Goal: Task Accomplishment & Management: Manage account settings

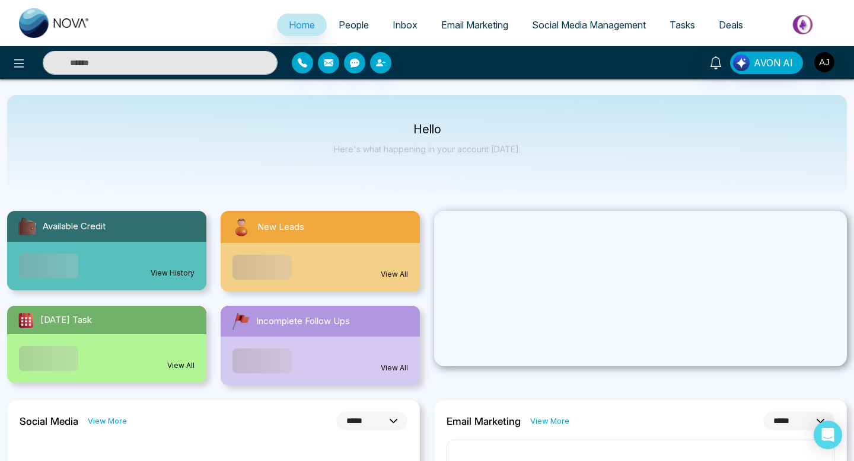
select select "*"
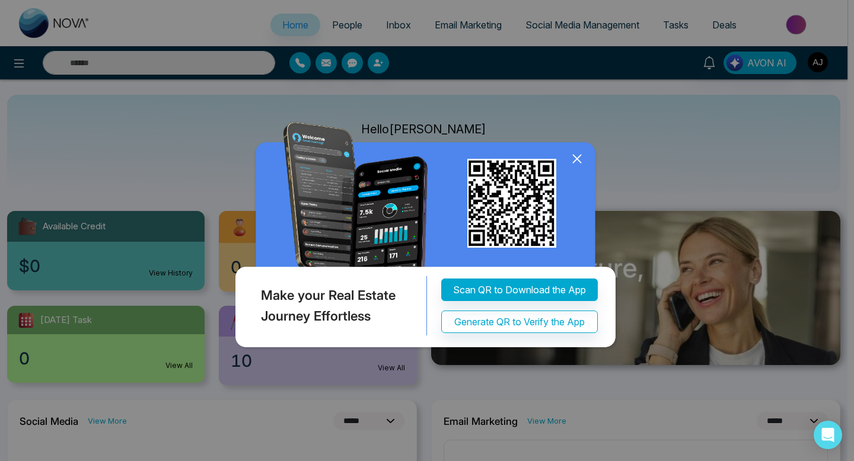
click at [580, 157] on icon at bounding box center [577, 159] width 18 height 18
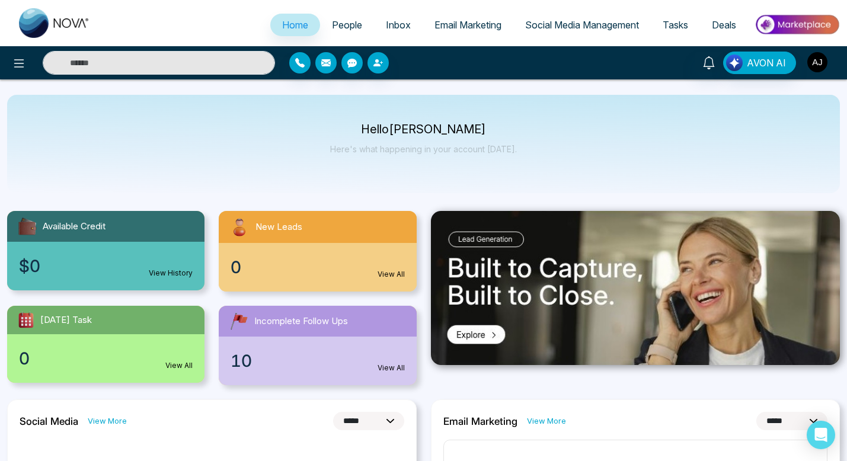
click at [814, 69] on img "button" at bounding box center [817, 62] width 20 height 20
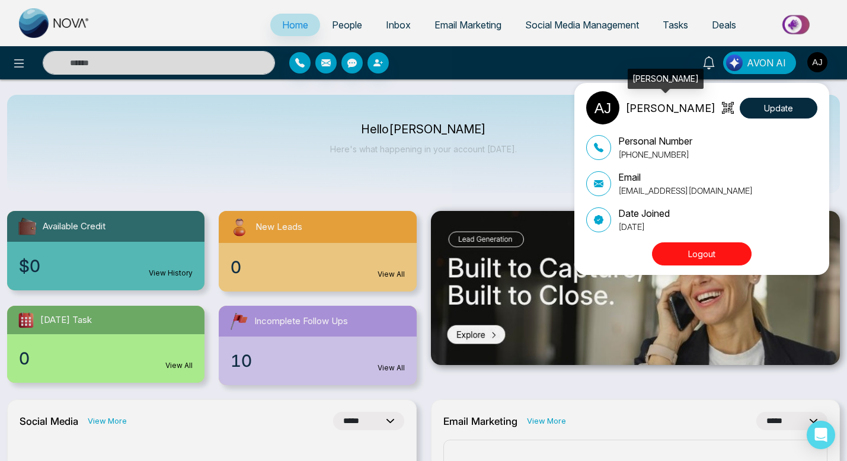
click at [765, 63] on div "Aniket Jassal Update Personal Number +14164537220 Email aniketjassal@gmail.com …" at bounding box center [423, 230] width 847 height 461
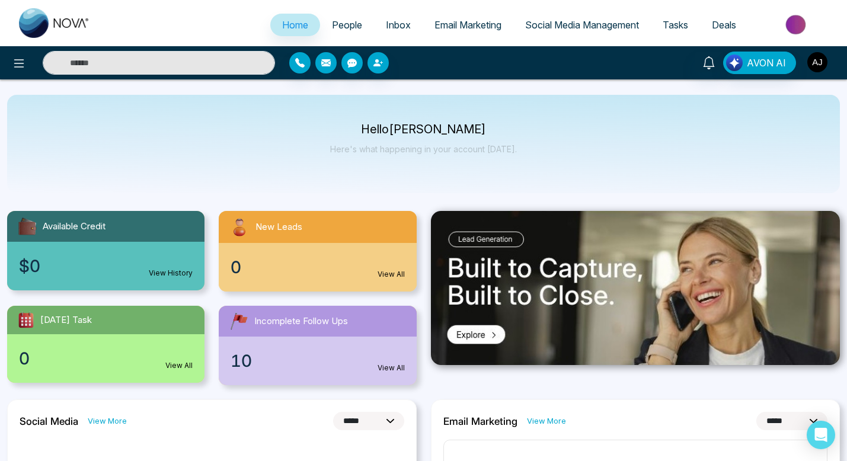
click at [820, 58] on img "button" at bounding box center [817, 62] width 20 height 20
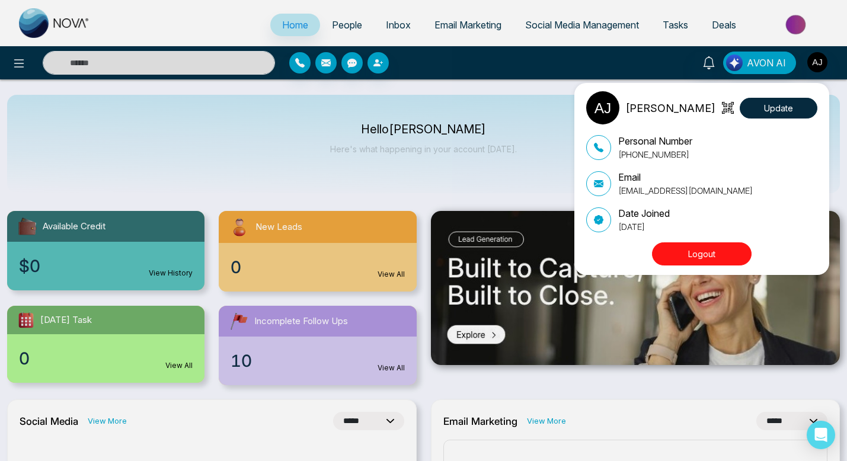
click at [482, 143] on div "Aniket Jassal Update Personal Number +14164537220 Email aniketjassal@gmail.com …" at bounding box center [423, 230] width 847 height 461
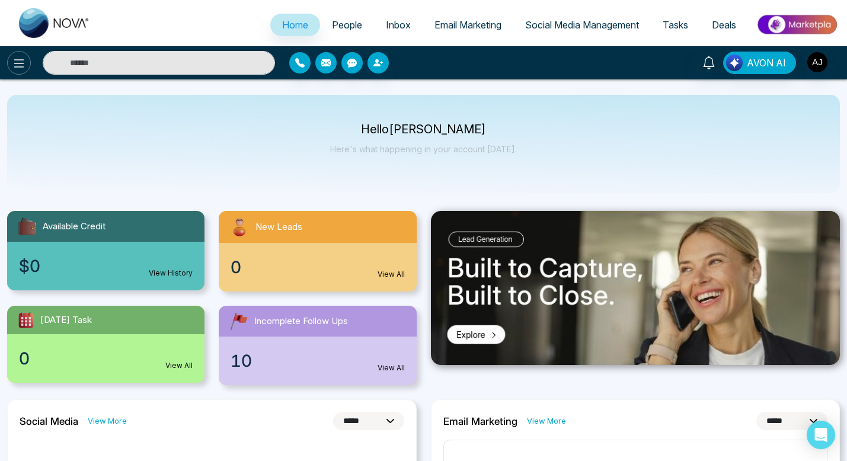
click at [18, 66] on icon at bounding box center [19, 63] width 14 height 14
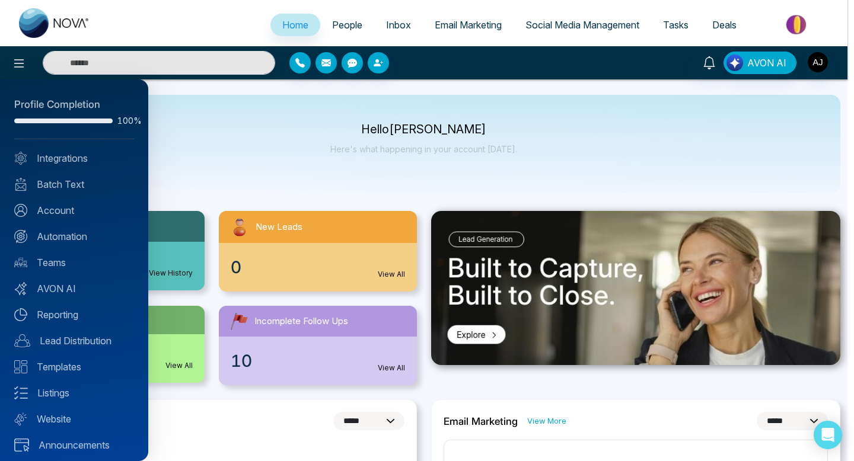
click at [18, 65] on div at bounding box center [427, 230] width 854 height 461
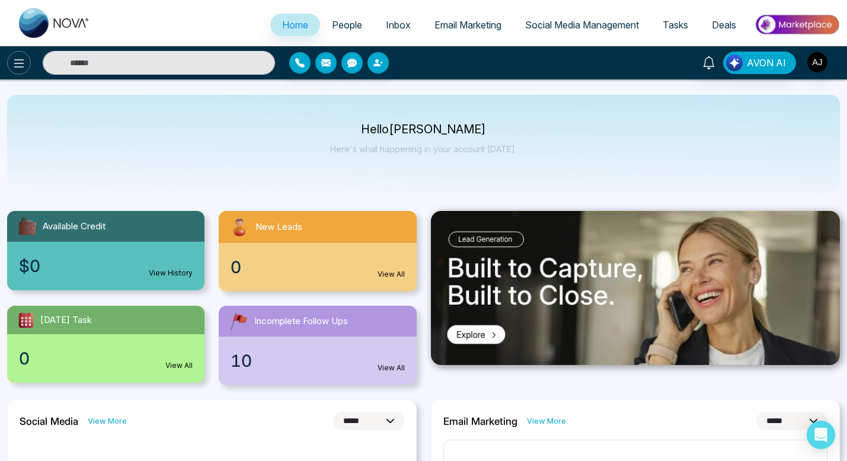
click at [15, 60] on icon at bounding box center [19, 63] width 14 height 14
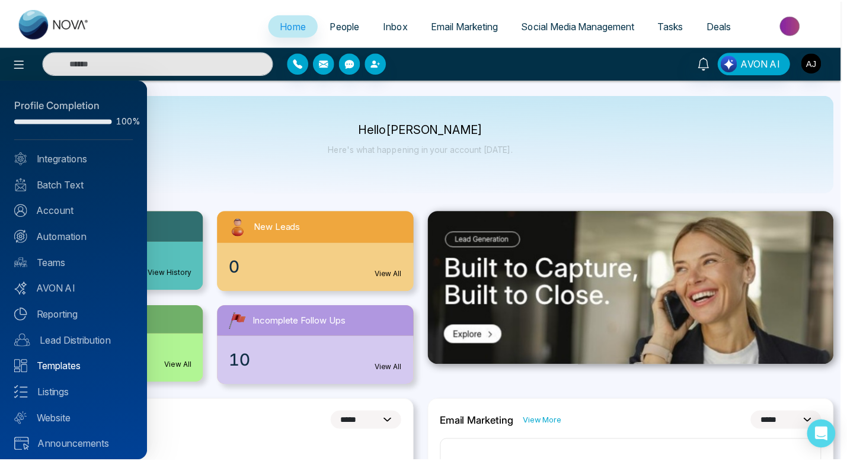
scroll to position [5, 0]
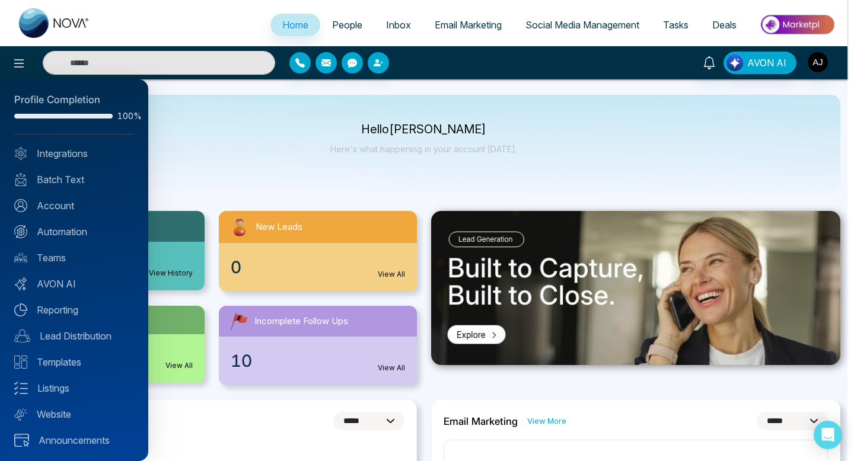
click at [589, 20] on div at bounding box center [427, 230] width 854 height 461
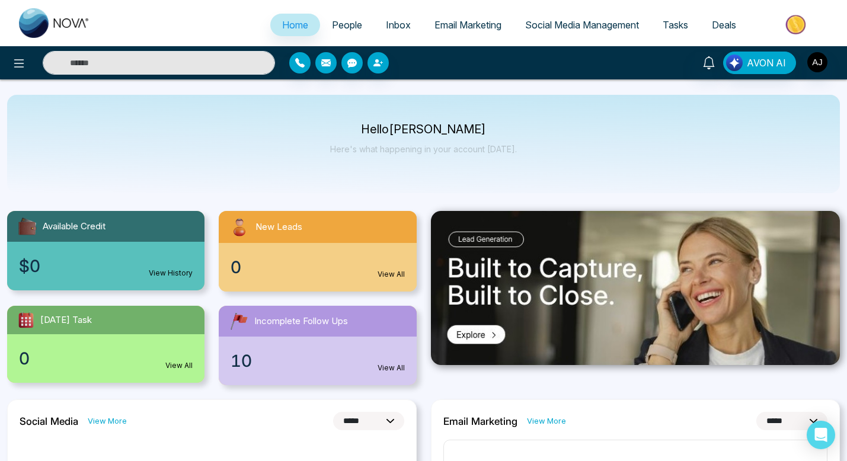
click at [589, 20] on span "Social Media Management" at bounding box center [582, 25] width 114 height 12
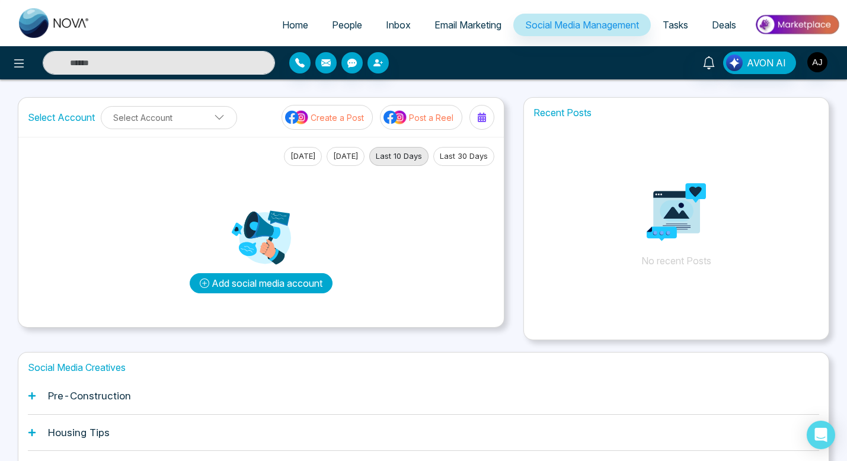
click at [269, 279] on button "Add social media account" at bounding box center [261, 283] width 143 height 20
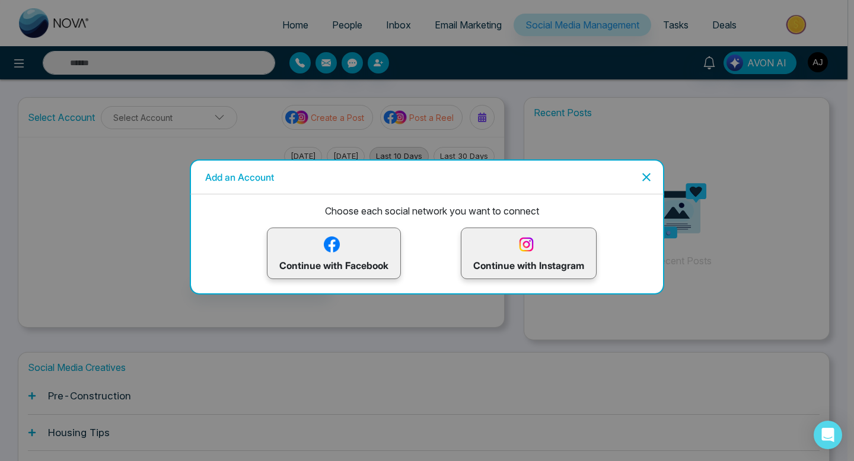
click at [488, 247] on p "Continue with Instagram" at bounding box center [528, 253] width 111 height 39
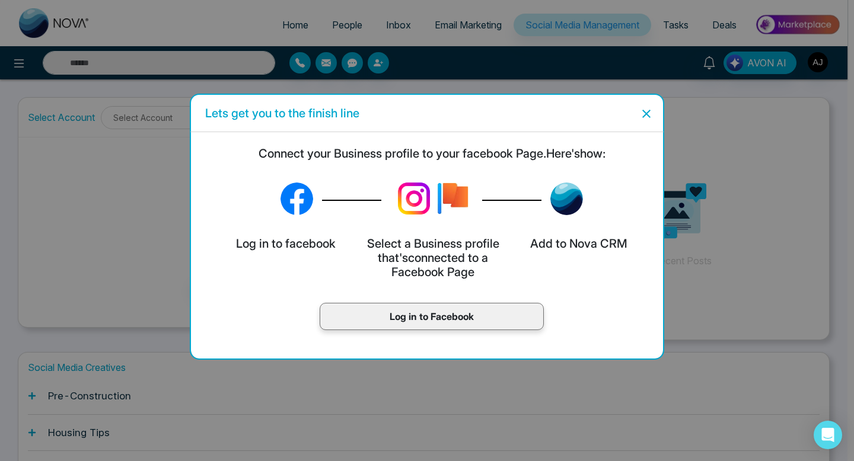
click at [648, 113] on icon "Close" at bounding box center [646, 114] width 14 height 14
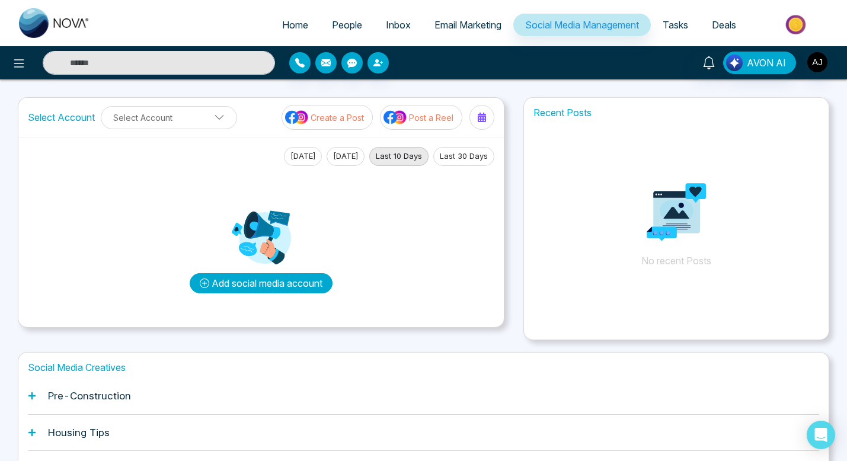
click at [284, 280] on button "Add social media account" at bounding box center [261, 283] width 143 height 20
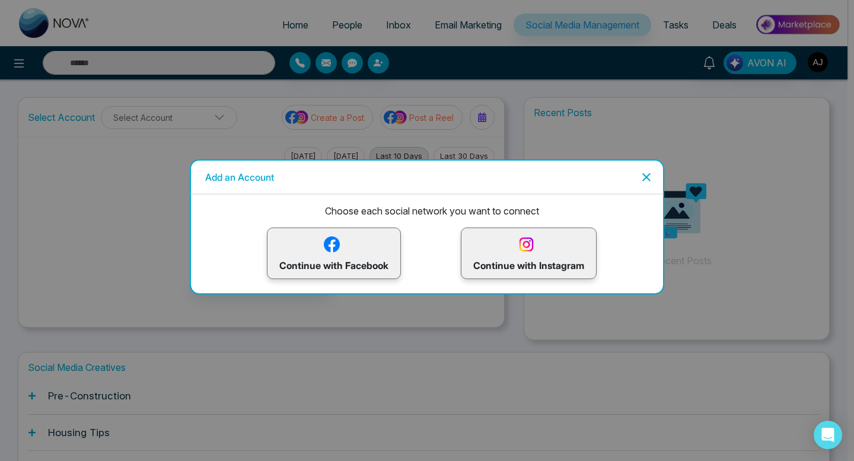
click at [346, 263] on p "Continue with Facebook" at bounding box center [333, 253] width 109 height 39
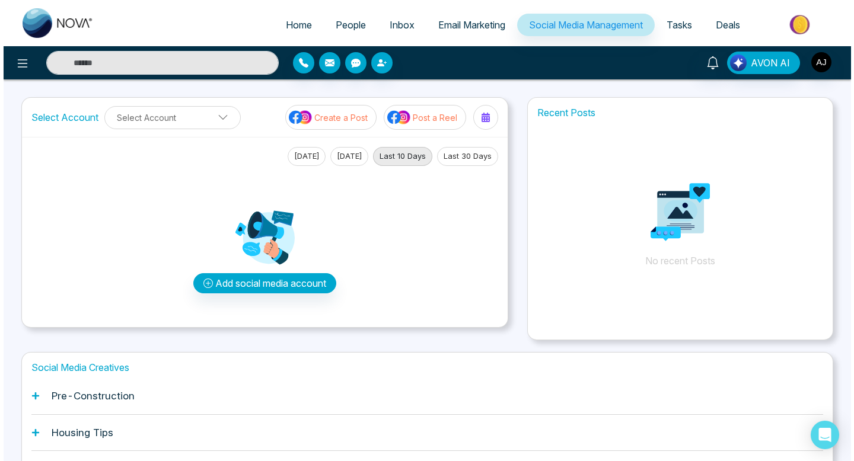
scroll to position [20, 0]
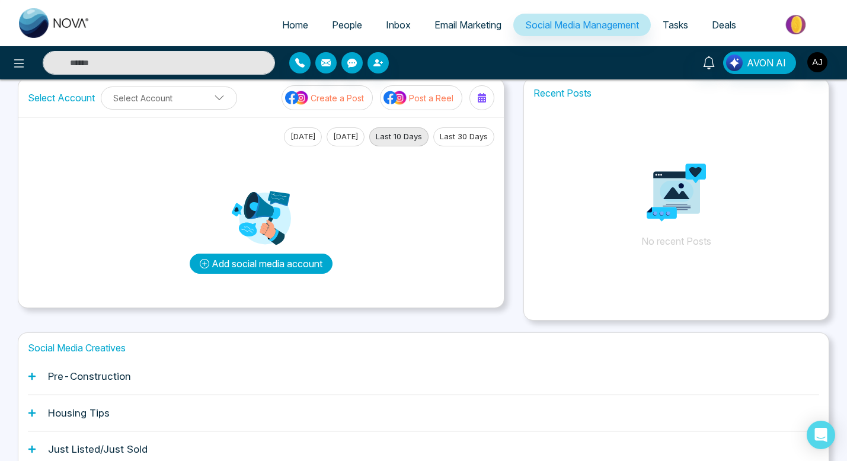
click at [279, 260] on button "Add social media account" at bounding box center [261, 264] width 143 height 20
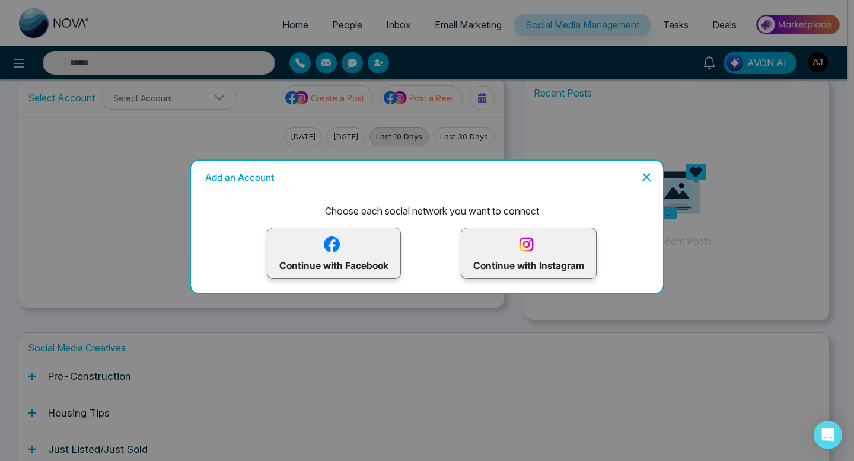
click at [342, 244] on p "Continue with Facebook" at bounding box center [333, 253] width 109 height 39
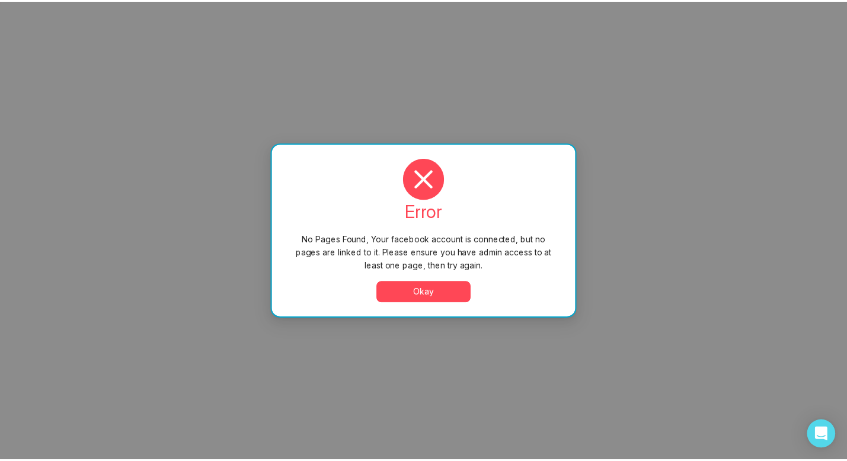
scroll to position [0, 0]
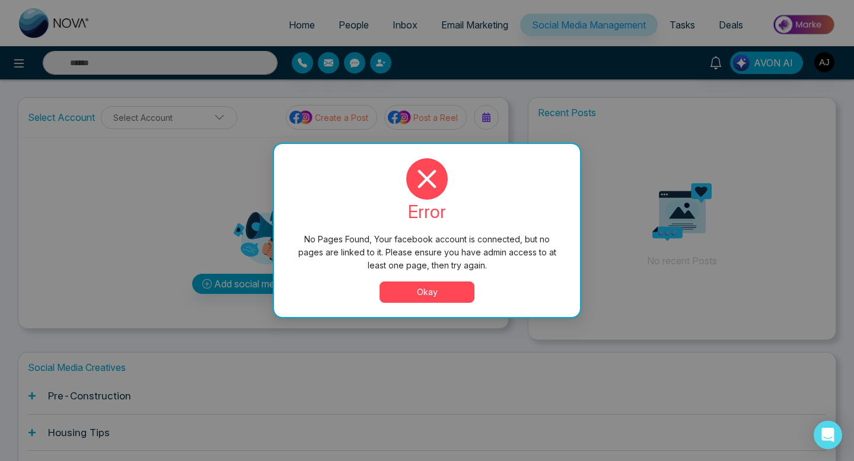
click at [438, 292] on button "Okay" at bounding box center [426, 292] width 95 height 21
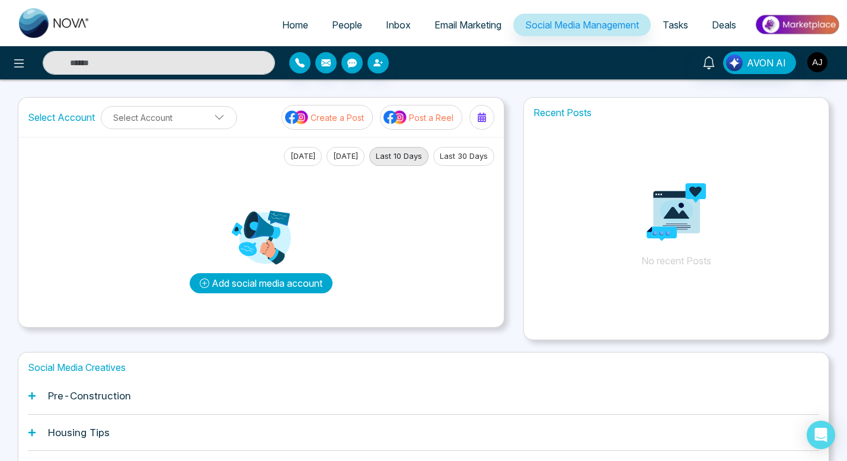
click at [314, 276] on button "Add social media account" at bounding box center [261, 283] width 143 height 20
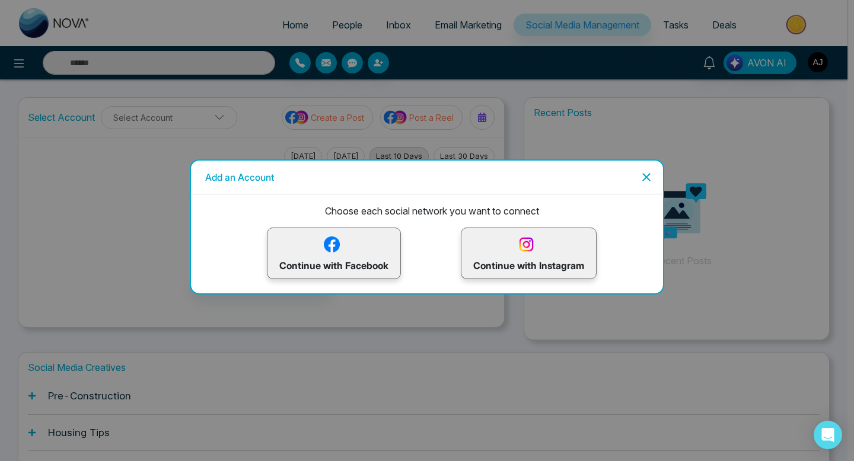
click at [331, 250] on img at bounding box center [331, 244] width 21 height 21
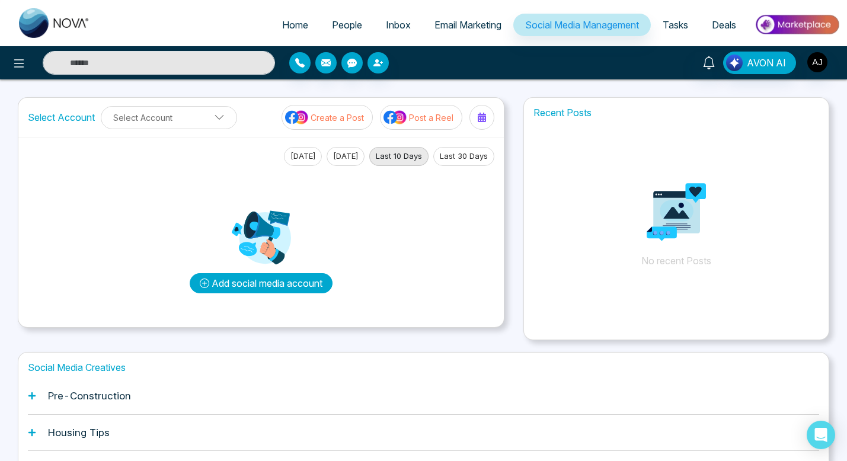
click at [287, 279] on button "Add social media account" at bounding box center [261, 283] width 143 height 20
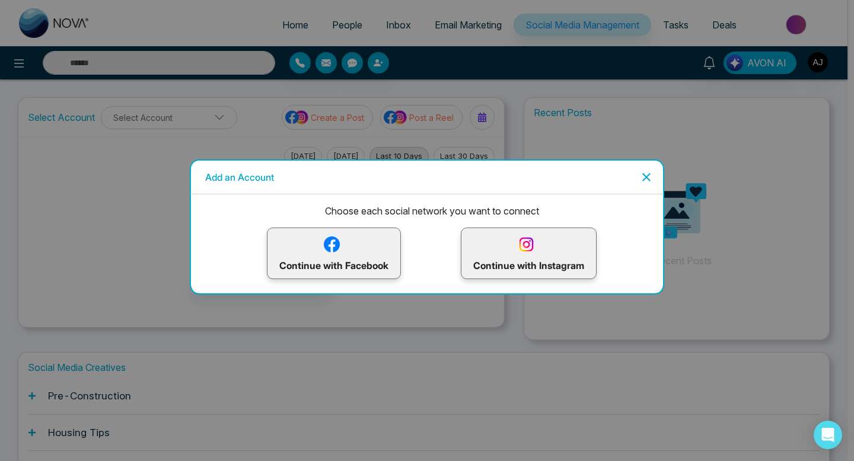
click at [315, 255] on p "Continue with Facebook" at bounding box center [333, 253] width 109 height 39
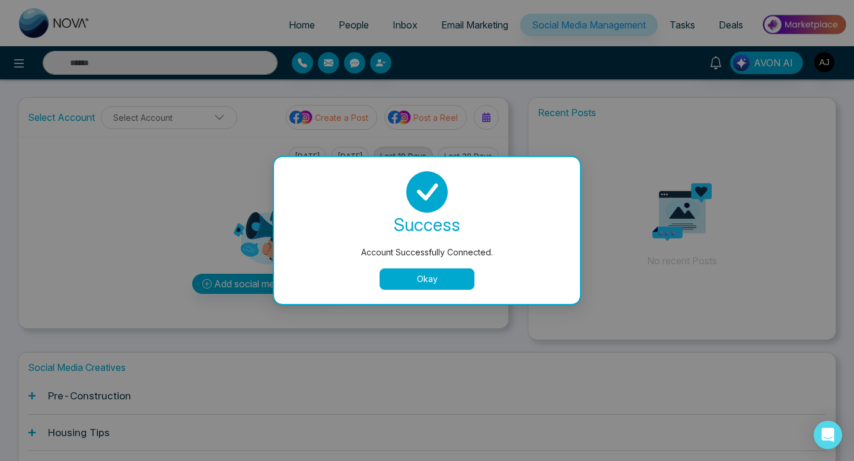
click at [419, 282] on button "Okay" at bounding box center [426, 279] width 95 height 21
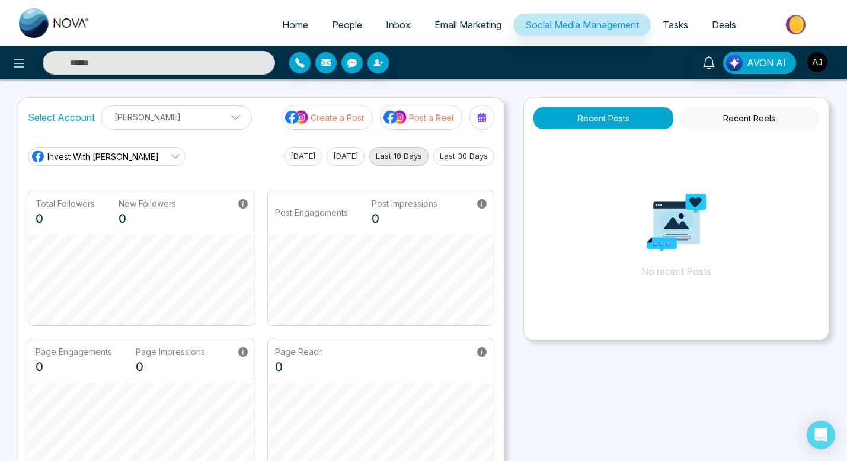
click at [171, 156] on icon at bounding box center [175, 156] width 9 height 9
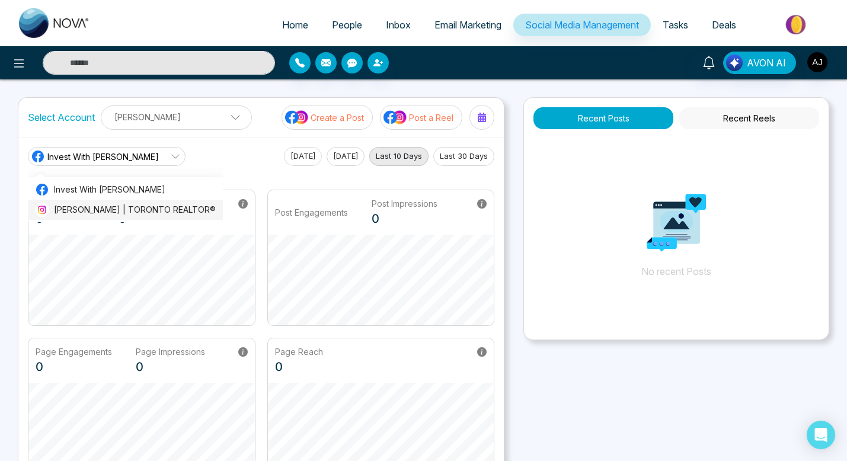
click at [153, 209] on span "[PERSON_NAME] | TORONTO REALTOR®" at bounding box center [135, 209] width 162 height 13
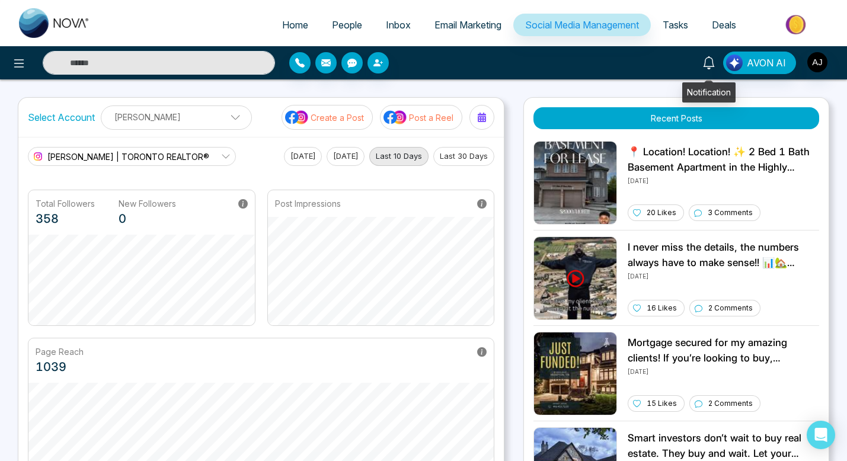
click at [710, 60] on icon at bounding box center [708, 62] width 13 height 13
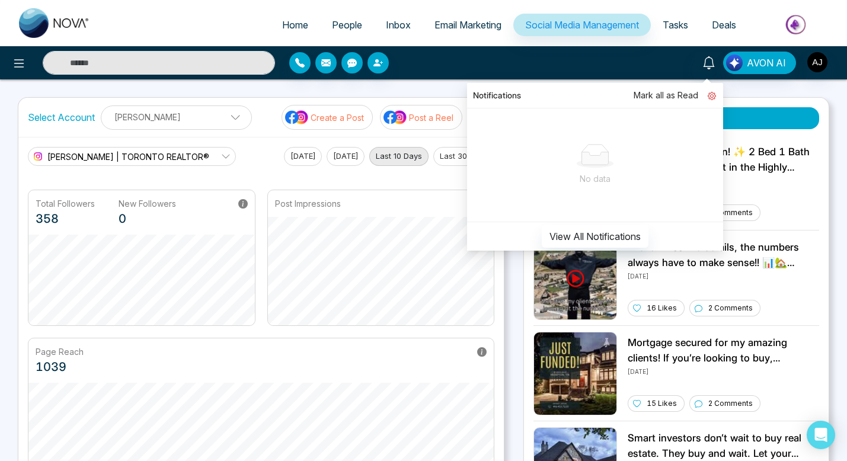
click at [712, 95] on icon at bounding box center [712, 96] width 8 height 8
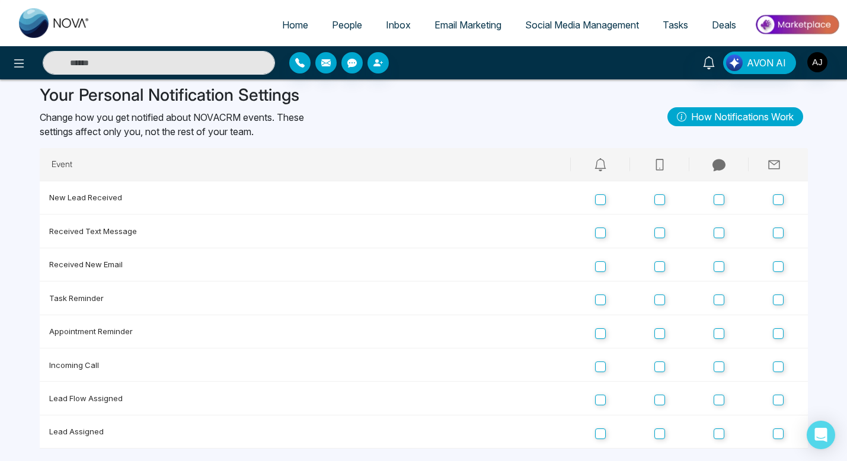
scroll to position [41, 0]
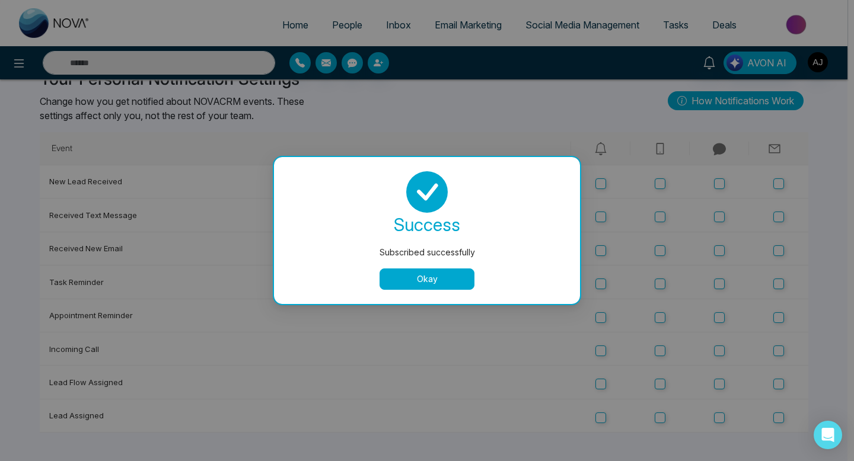
click at [779, 218] on div "Subscribed successfully success Subscribed successfully Okay" at bounding box center [427, 230] width 854 height 461
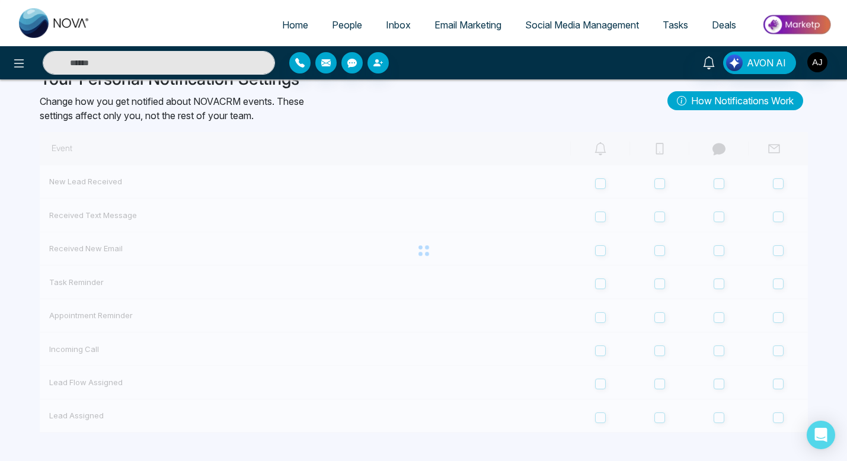
click at [777, 249] on div at bounding box center [424, 250] width 768 height 237
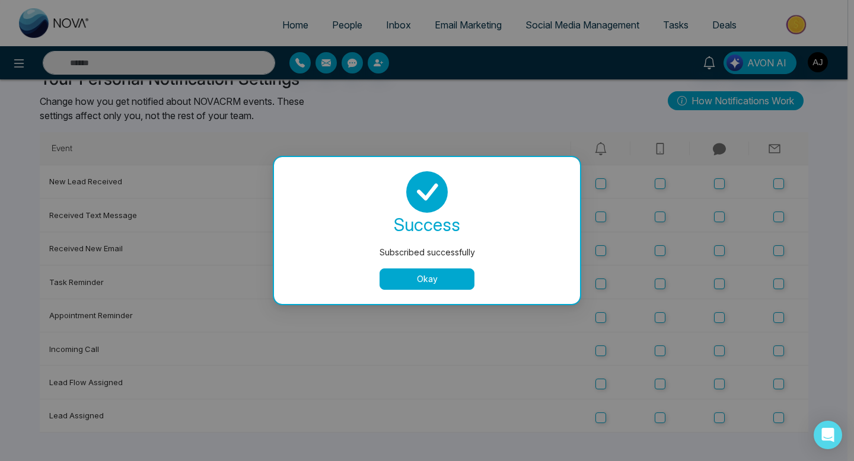
click at [777, 249] on div "Subscribed successfully success Subscribed successfully Okay" at bounding box center [427, 230] width 854 height 461
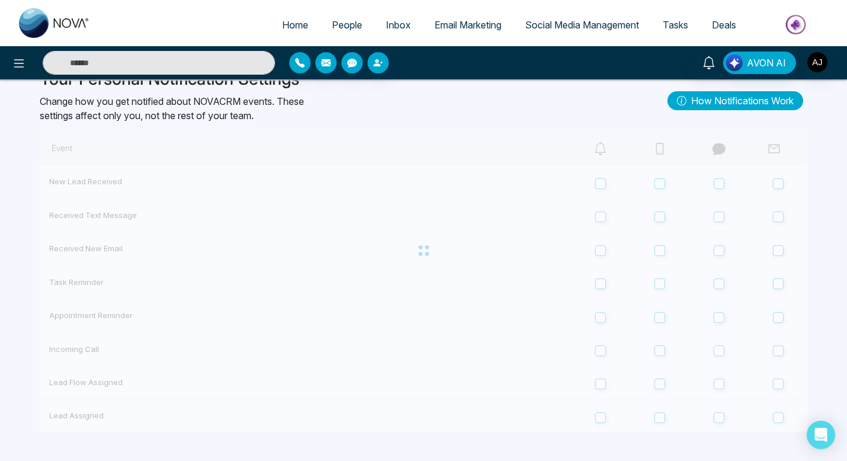
click at [781, 280] on div at bounding box center [424, 250] width 768 height 237
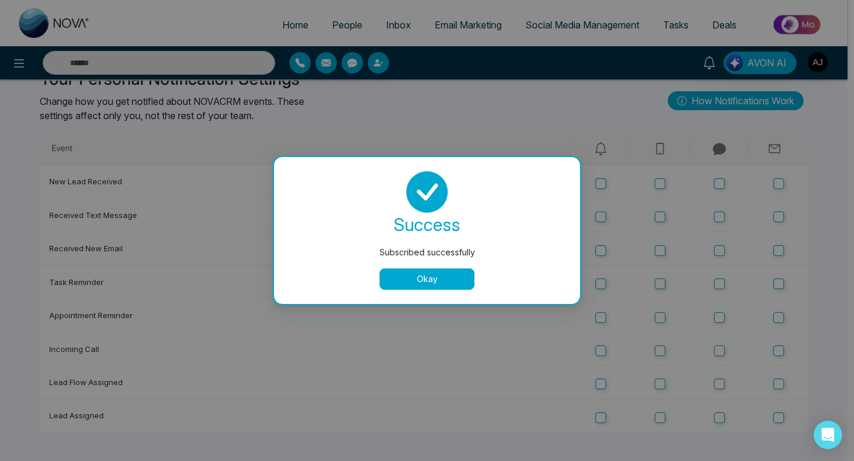
click at [778, 280] on div "Subscribed successfully success Subscribed successfully Okay" at bounding box center [427, 230] width 854 height 461
click at [777, 321] on div "Subscribed successfully success Subscribed successfully Okay" at bounding box center [427, 230] width 854 height 461
click at [775, 382] on div "Subscribed successfully success Subscribed successfully Okay" at bounding box center [427, 230] width 854 height 461
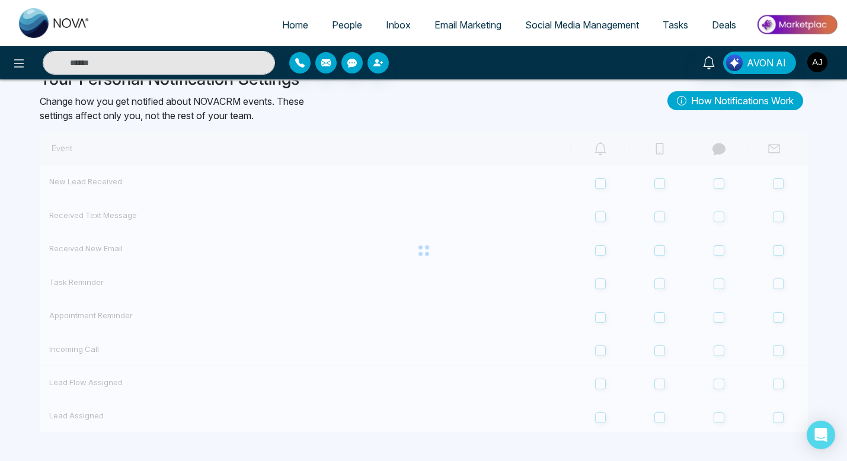
click at [779, 416] on body "Home People Inbox Email Marketing Social Media Management Tasks Deals AVON AI Y…" at bounding box center [423, 191] width 847 height 461
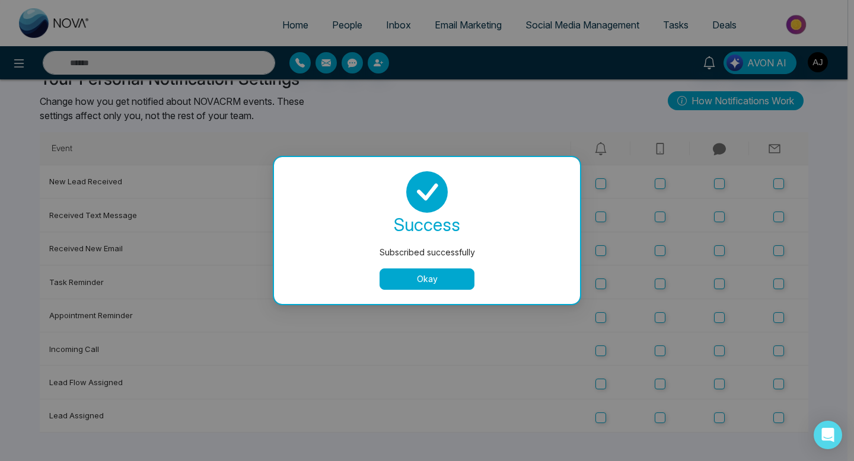
click at [778, 417] on div "Subscribed successfully success Subscribed successfully Okay" at bounding box center [427, 230] width 854 height 461
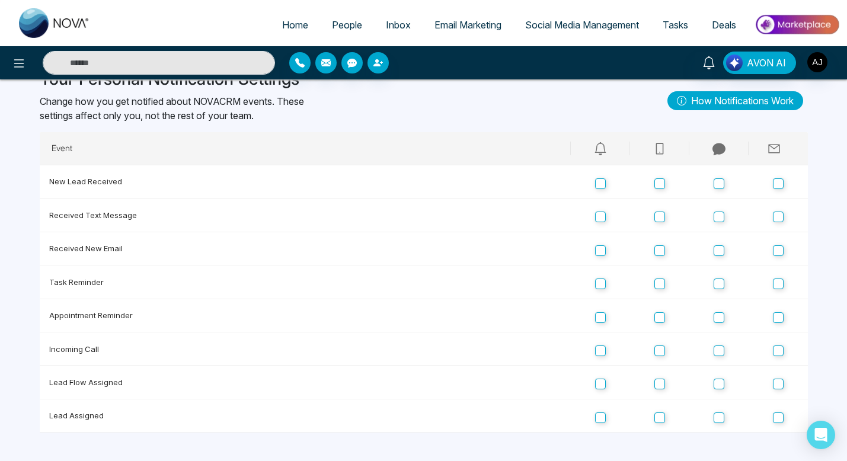
click at [283, 27] on span "Home" at bounding box center [295, 25] width 26 height 12
select select "*"
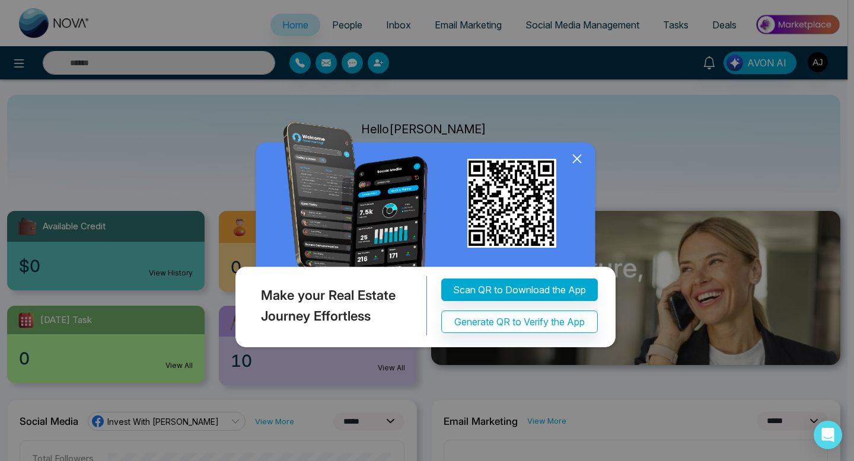
click at [579, 156] on icon at bounding box center [577, 159] width 18 height 18
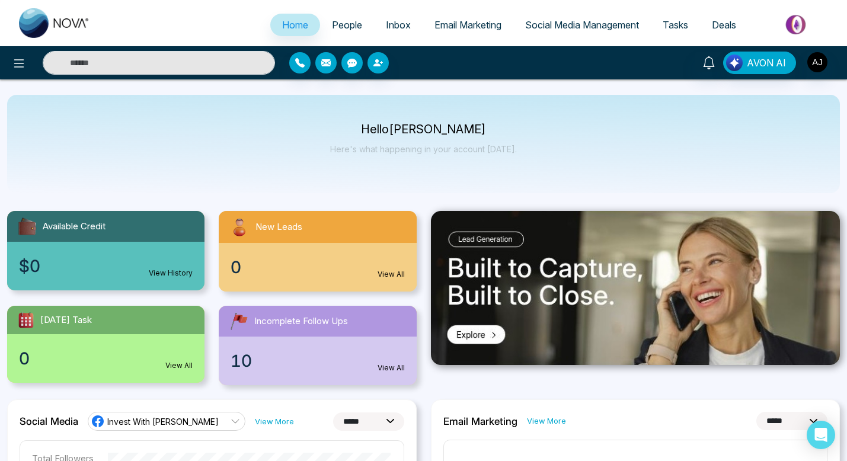
click at [533, 28] on span "Social Media Management" at bounding box center [582, 25] width 114 height 12
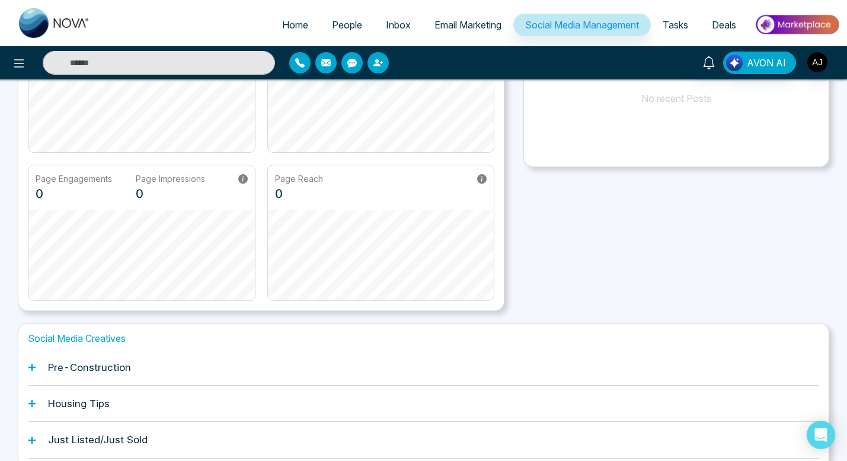
scroll to position [228, 0]
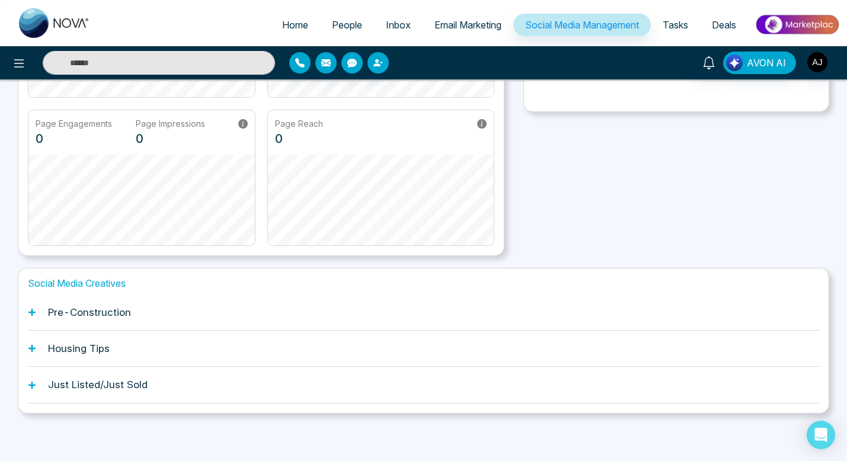
click at [122, 304] on div "Pre-Construction" at bounding box center [423, 313] width 791 height 36
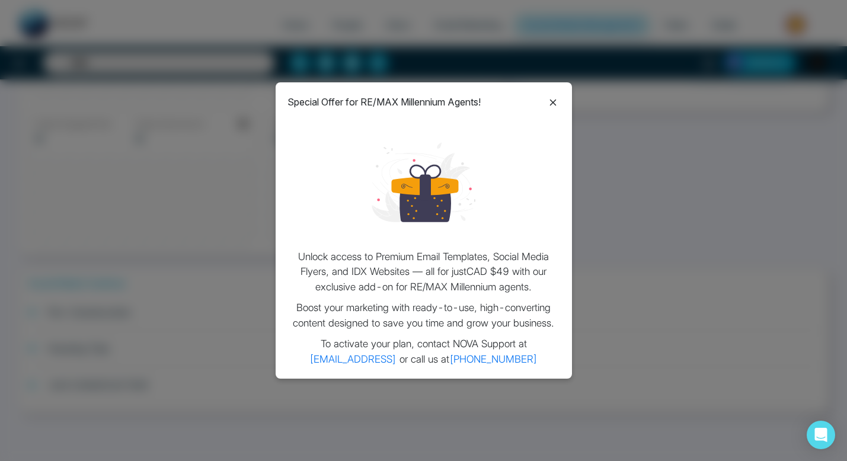
click at [554, 102] on icon at bounding box center [553, 102] width 14 height 14
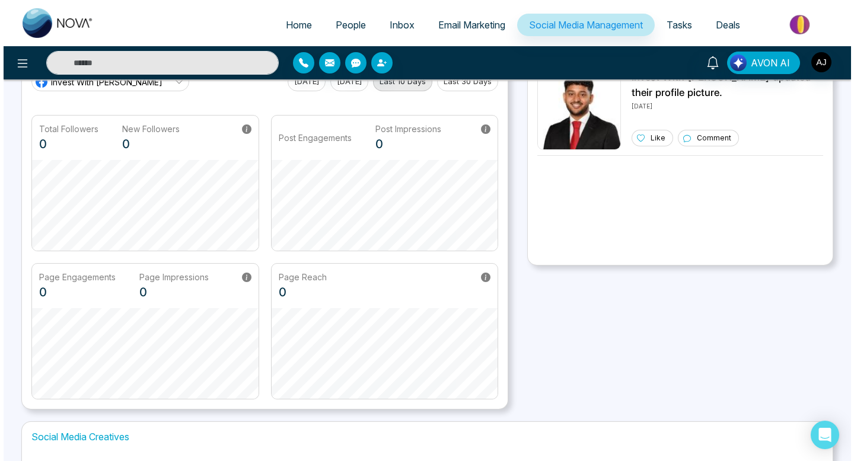
scroll to position [0, 0]
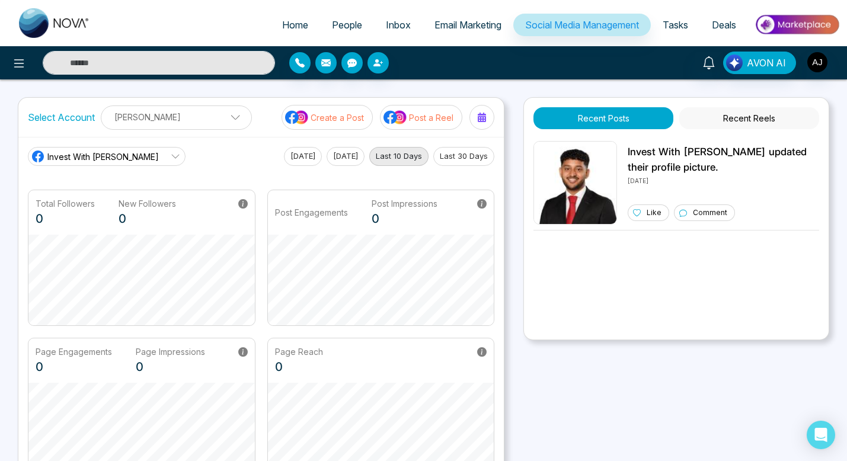
click at [286, 20] on span "Home" at bounding box center [295, 25] width 26 height 12
select select "*"
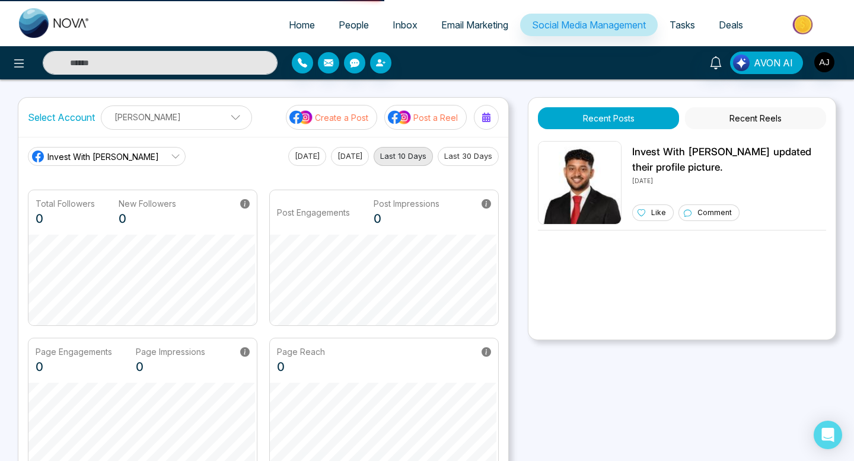
select select "*"
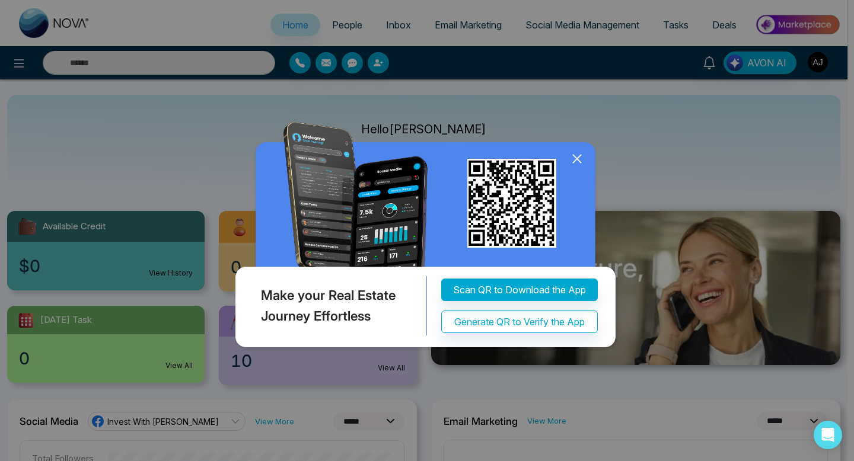
click at [575, 158] on icon at bounding box center [577, 159] width 8 height 8
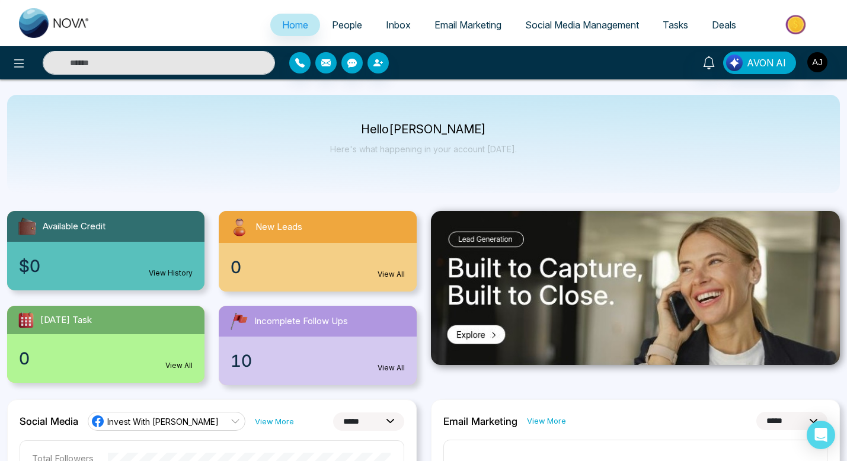
click at [162, 270] on link "View History" at bounding box center [171, 273] width 44 height 11
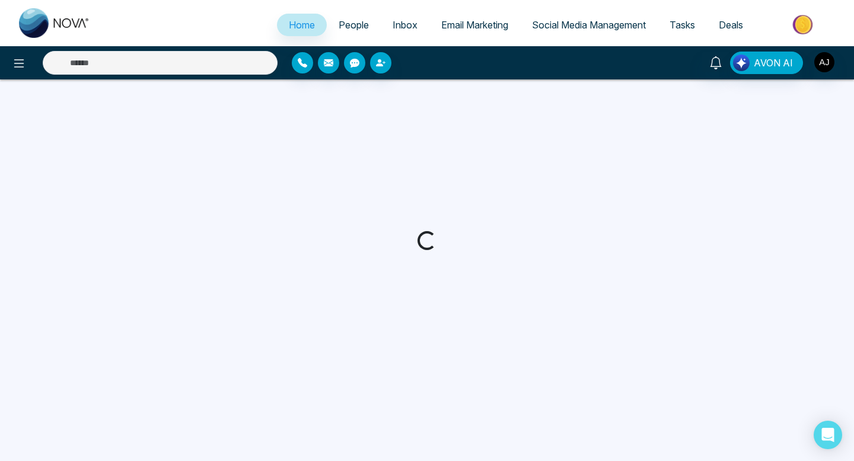
select select "*"
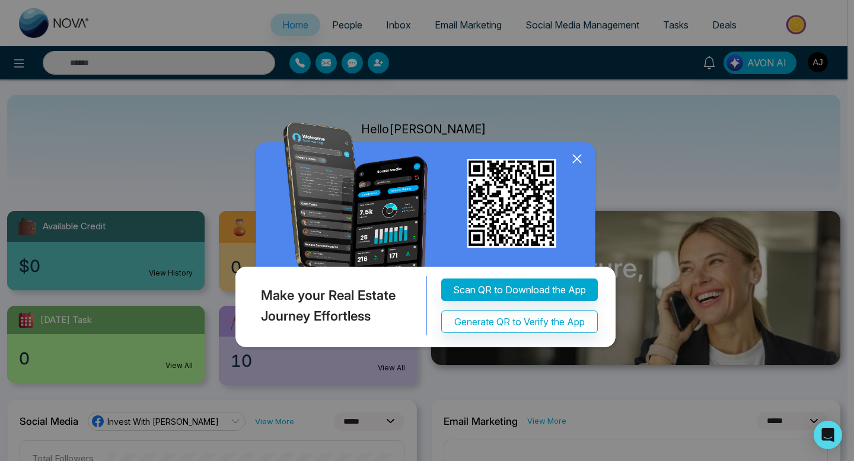
click at [575, 158] on icon at bounding box center [577, 159] width 18 height 18
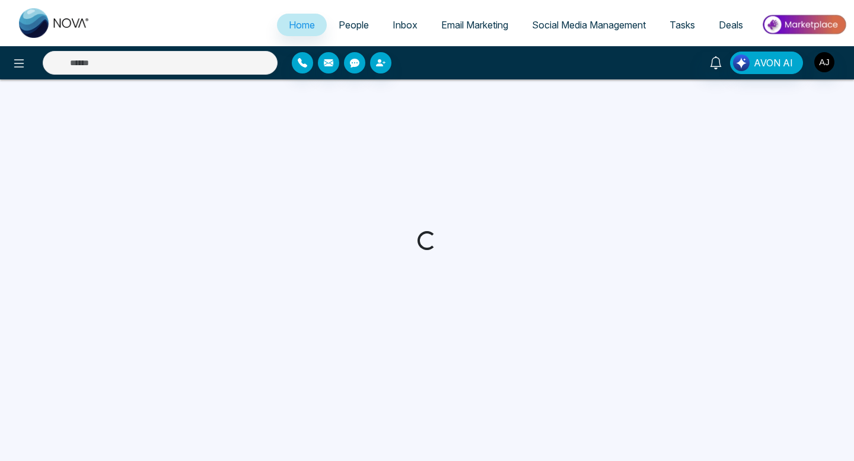
select select "*"
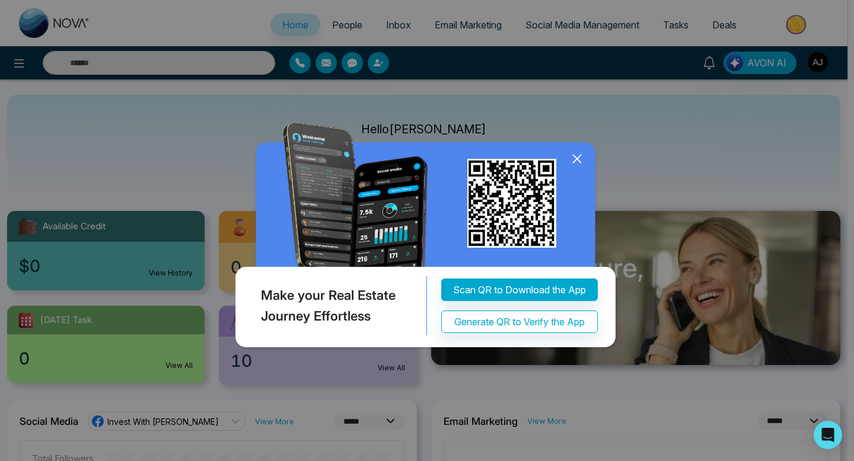
click at [577, 156] on icon at bounding box center [577, 159] width 18 height 18
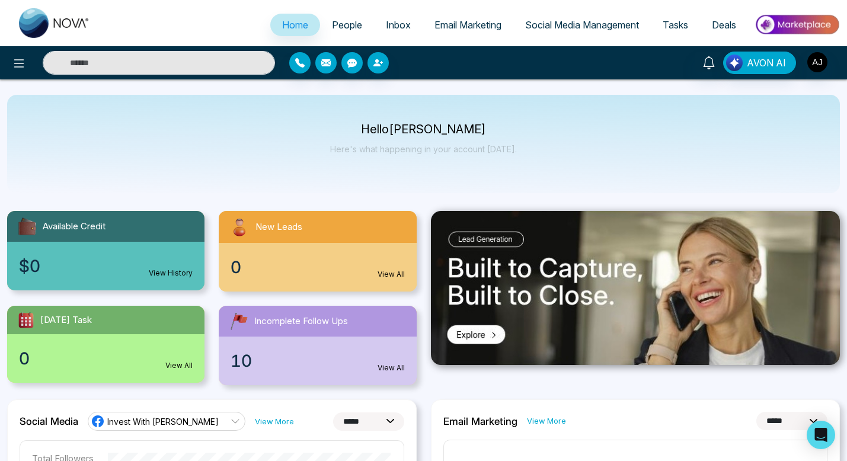
click at [797, 21] on img at bounding box center [797, 24] width 86 height 27
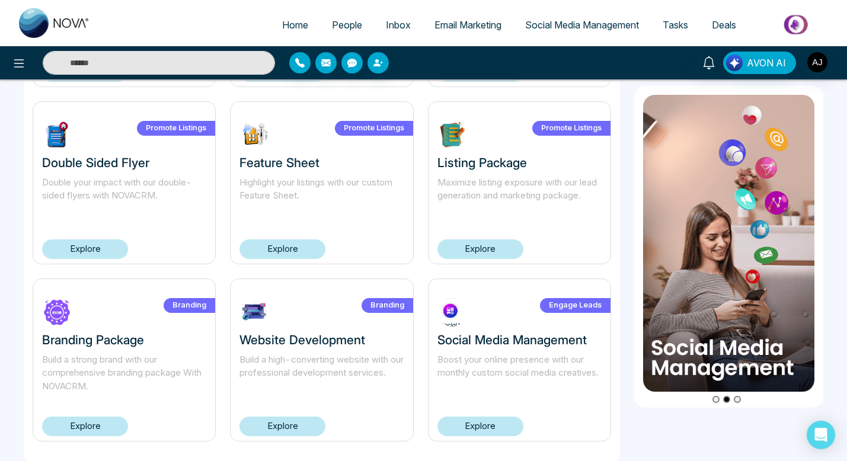
scroll to position [782, 0]
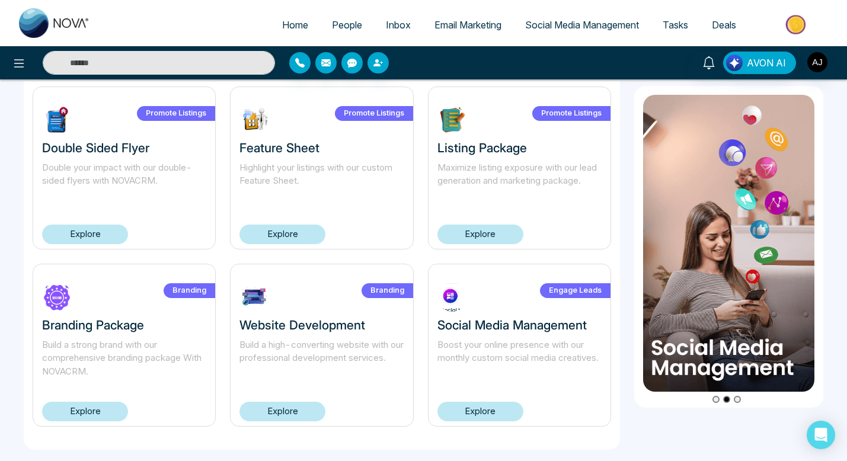
click at [292, 424] on div "Branding Website Development Build a high-converting website with our professio…" at bounding box center [321, 345] width 183 height 163
click at [295, 408] on link "Explore" at bounding box center [282, 412] width 86 height 20
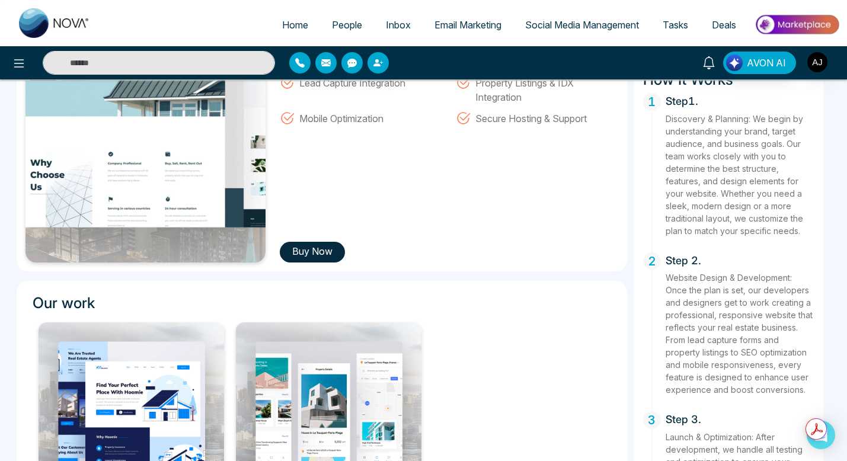
scroll to position [260, 0]
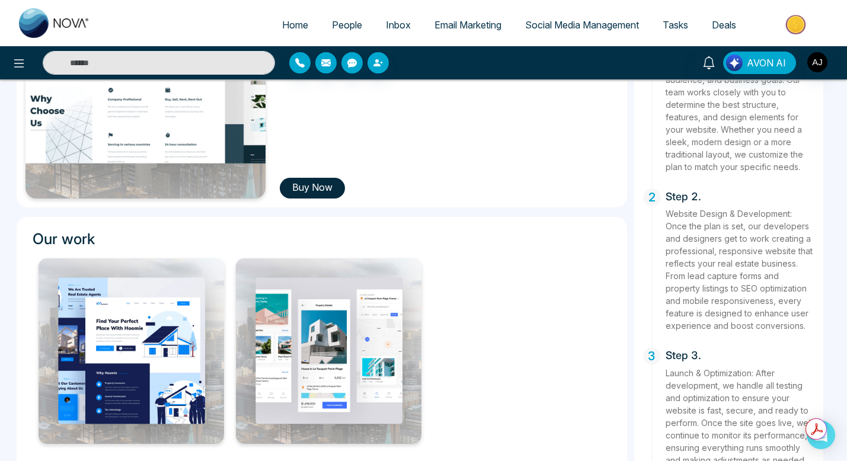
click at [314, 188] on button "Buy Now" at bounding box center [312, 188] width 65 height 21
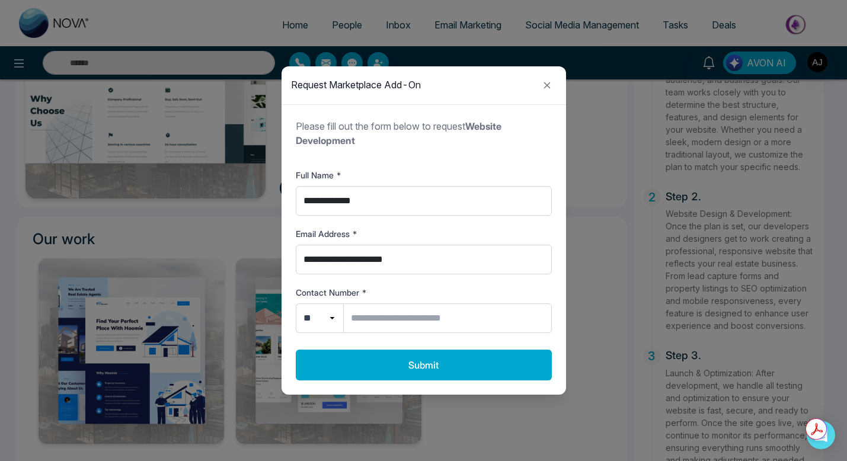
scroll to position [295, 0]
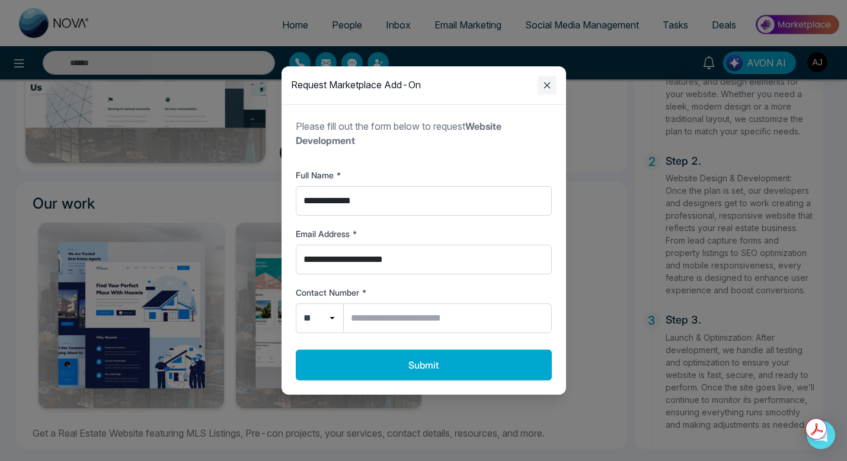
click at [549, 84] on icon "Close modal" at bounding box center [547, 85] width 14 height 14
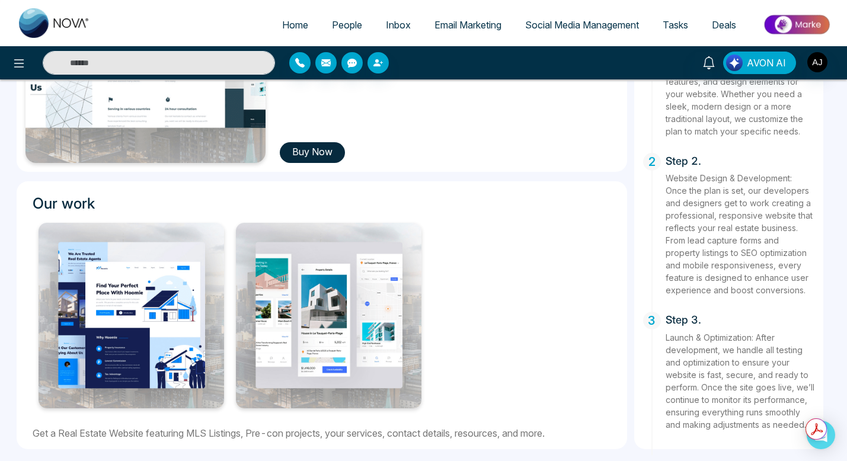
scroll to position [0, 0]
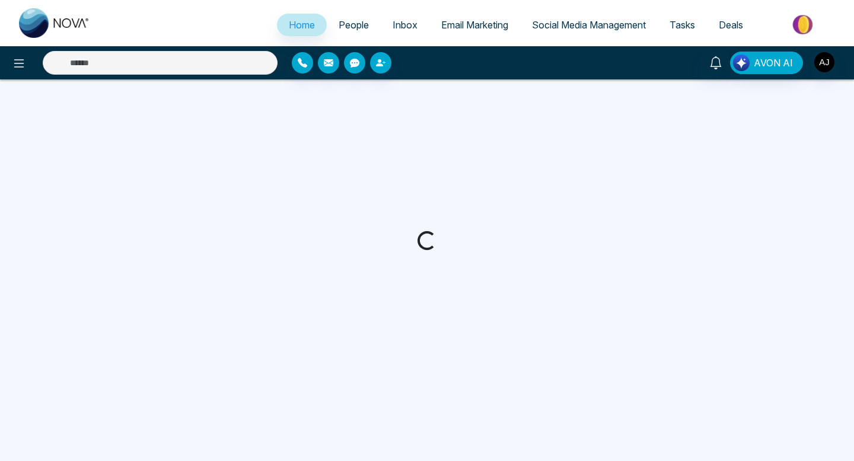
select select "*"
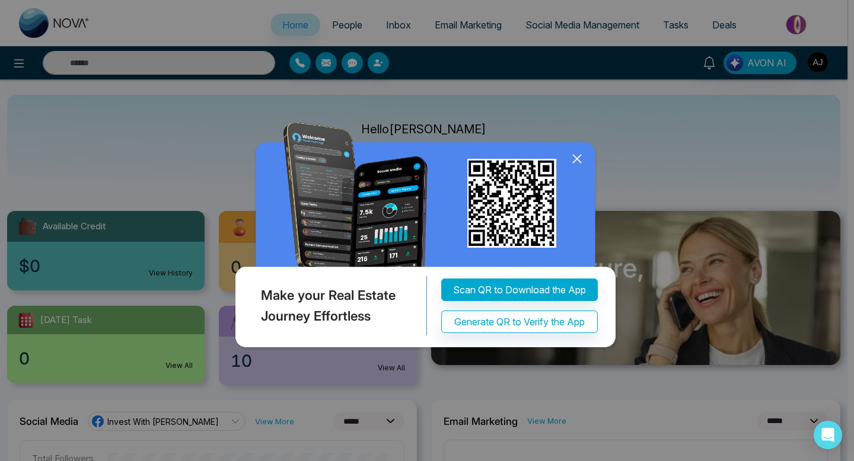
click at [579, 163] on icon at bounding box center [577, 159] width 18 height 18
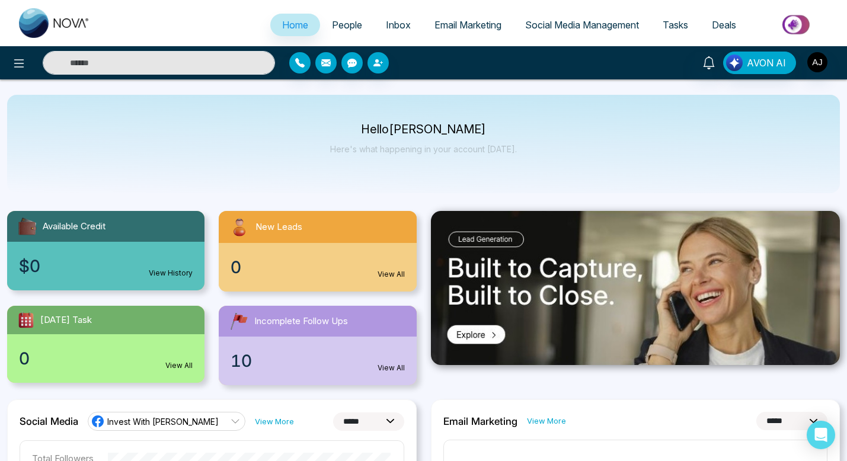
click at [30, 74] on div at bounding box center [141, 63] width 282 height 24
click at [21, 70] on button at bounding box center [19, 63] width 24 height 24
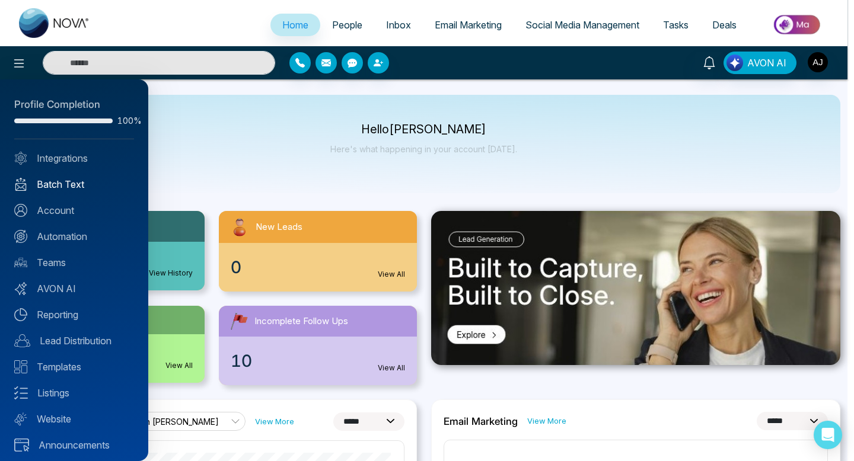
click at [70, 180] on link "Batch Text" at bounding box center [74, 184] width 120 height 14
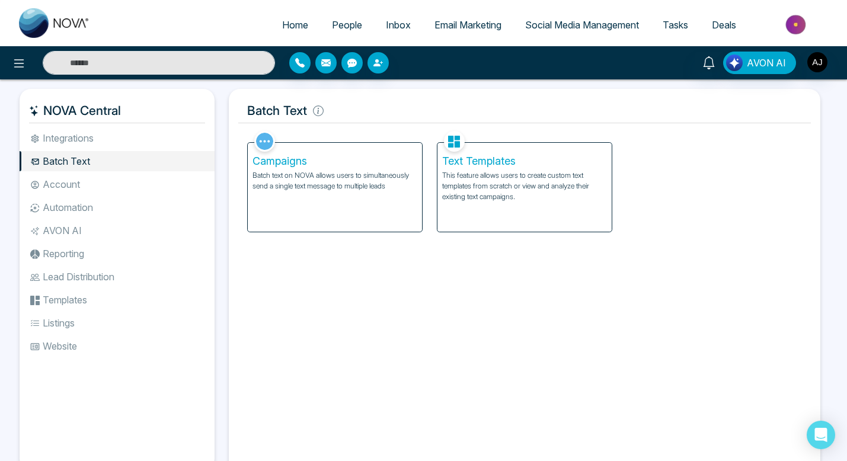
click at [82, 236] on li "AVON AI" at bounding box center [117, 231] width 195 height 20
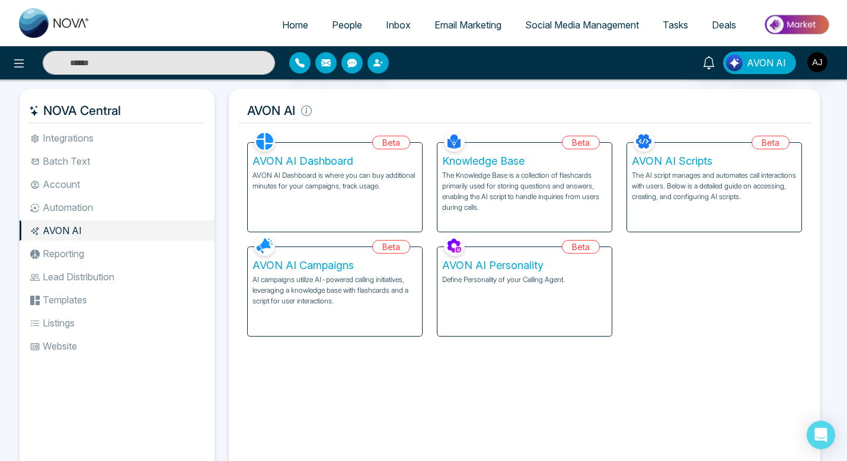
click at [283, 17] on link "Home" at bounding box center [295, 25] width 50 height 23
select select "*"
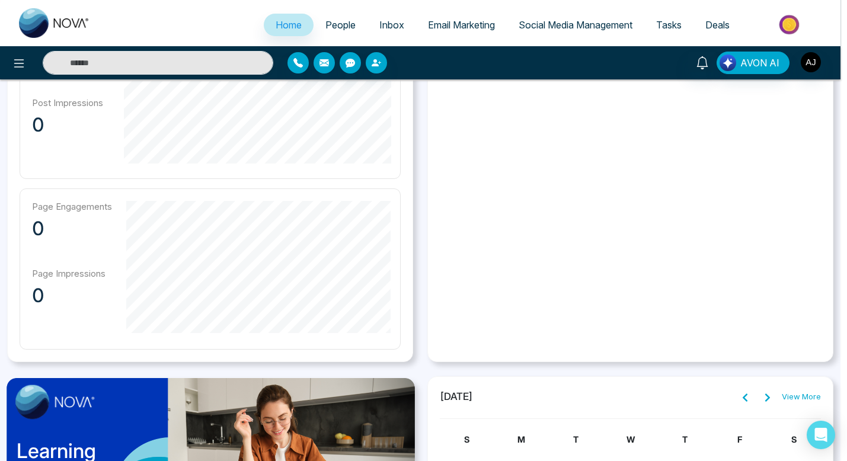
scroll to position [730, 0]
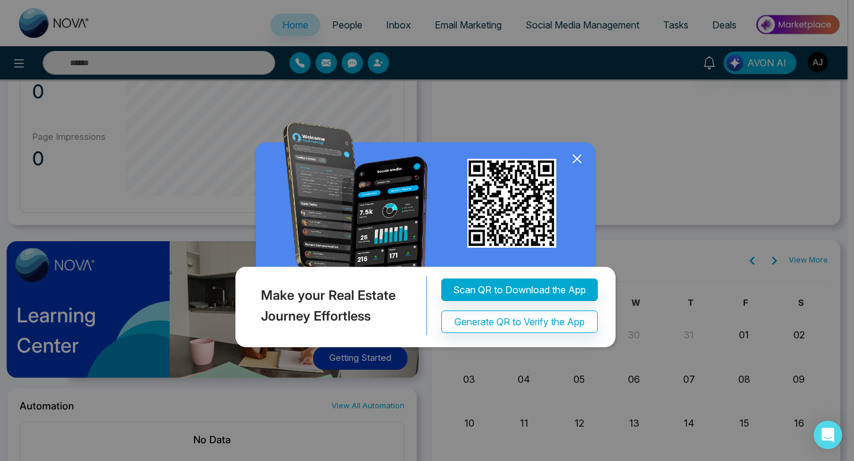
click at [578, 164] on icon at bounding box center [577, 159] width 18 height 18
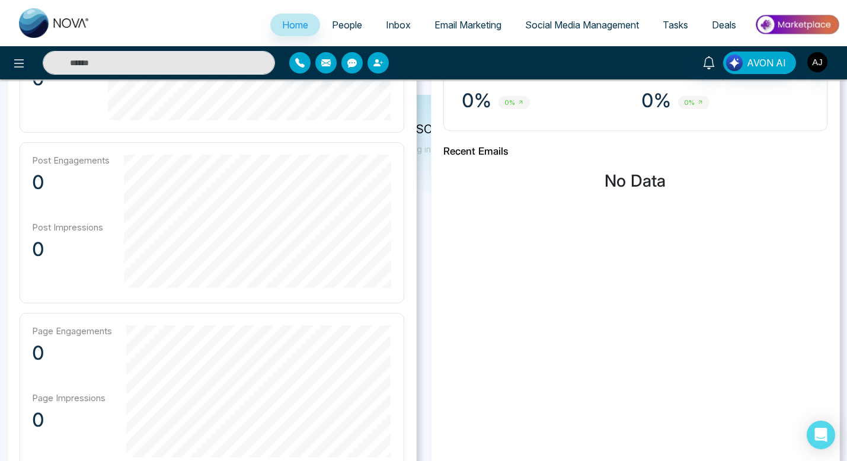
scroll to position [0, 0]
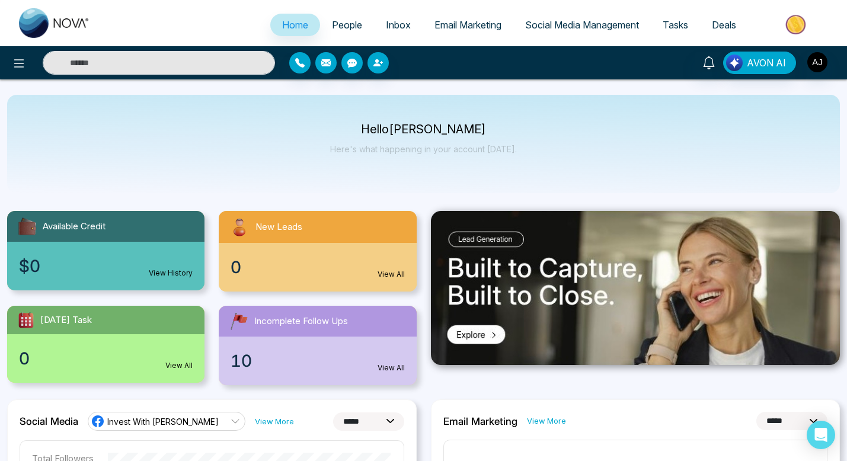
click at [803, 20] on img at bounding box center [797, 24] width 86 height 27
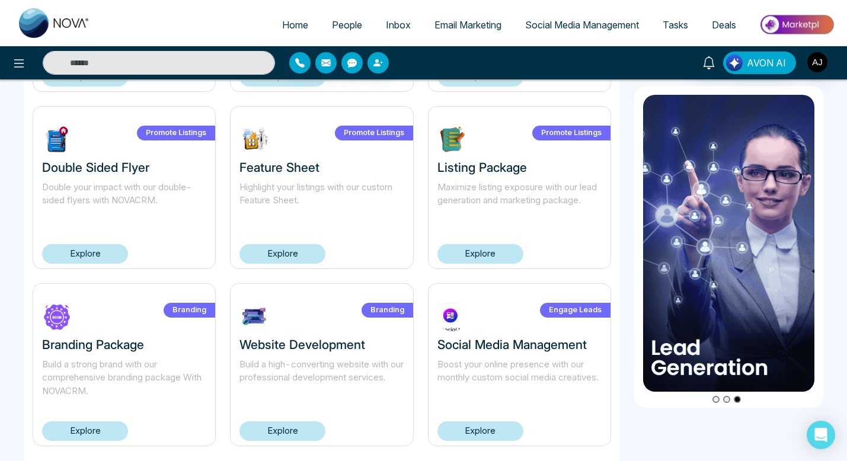
scroll to position [782, 0]
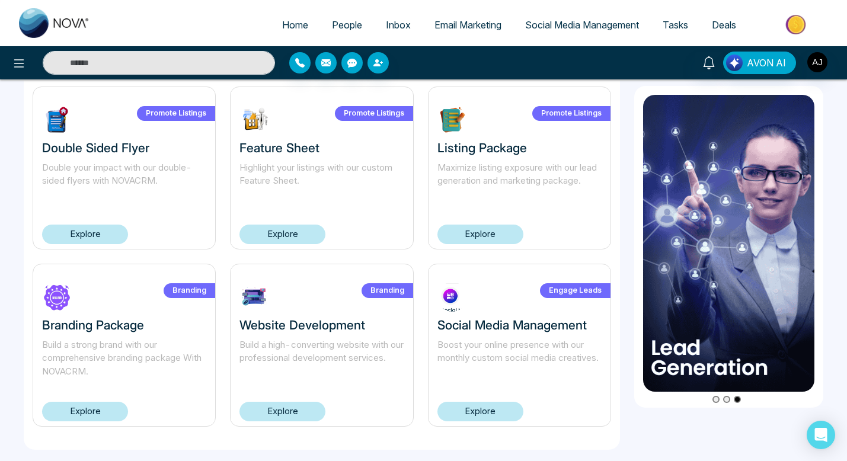
click at [292, 412] on link "Explore" at bounding box center [282, 412] width 86 height 20
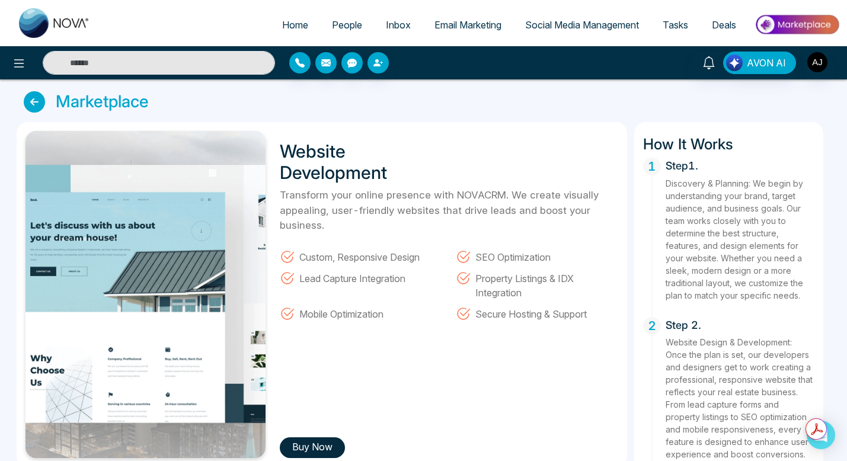
click at [292, 30] on span "Home" at bounding box center [295, 25] width 26 height 12
select select "*"
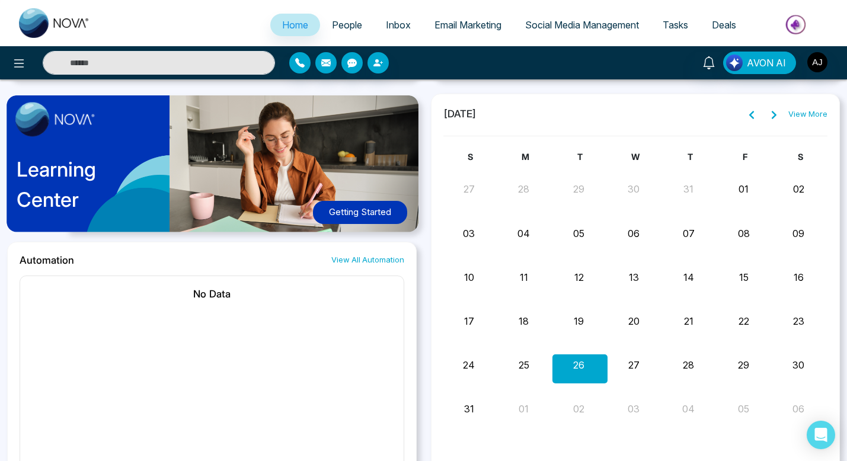
scroll to position [965, 0]
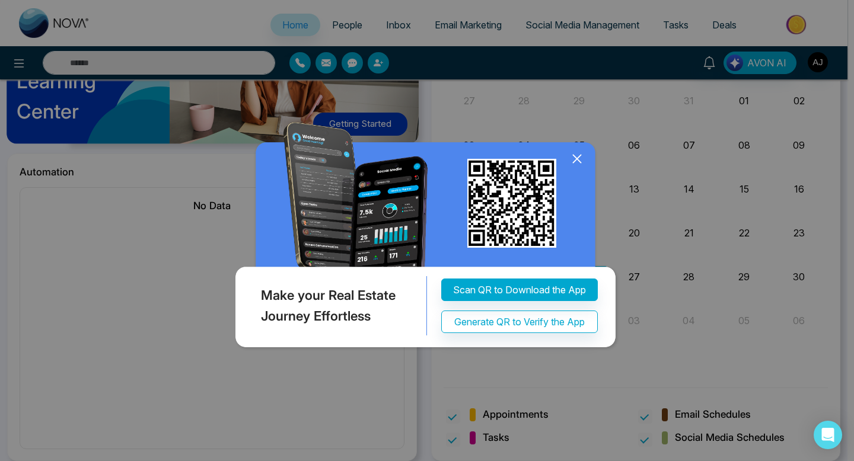
click at [575, 159] on icon at bounding box center [577, 159] width 18 height 18
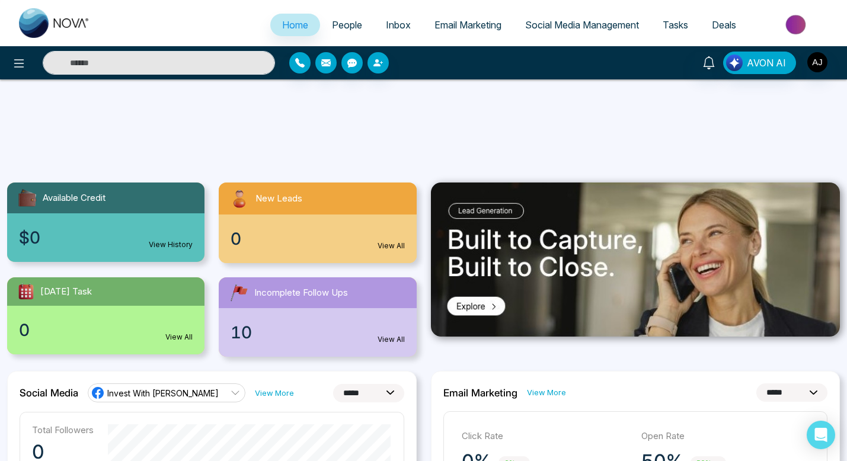
scroll to position [0, 0]
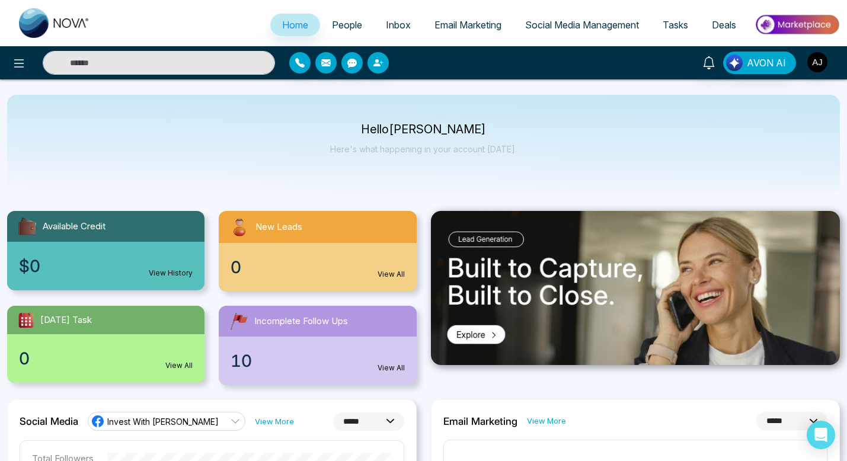
click at [798, 25] on img at bounding box center [797, 24] width 86 height 27
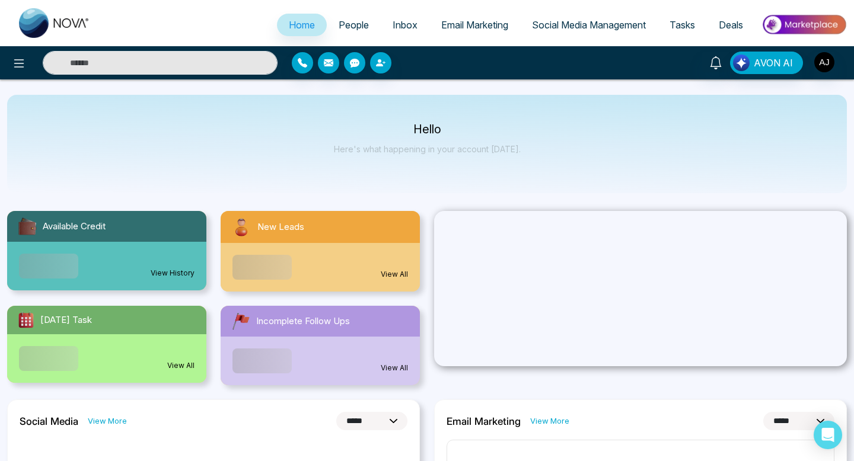
select select "*"
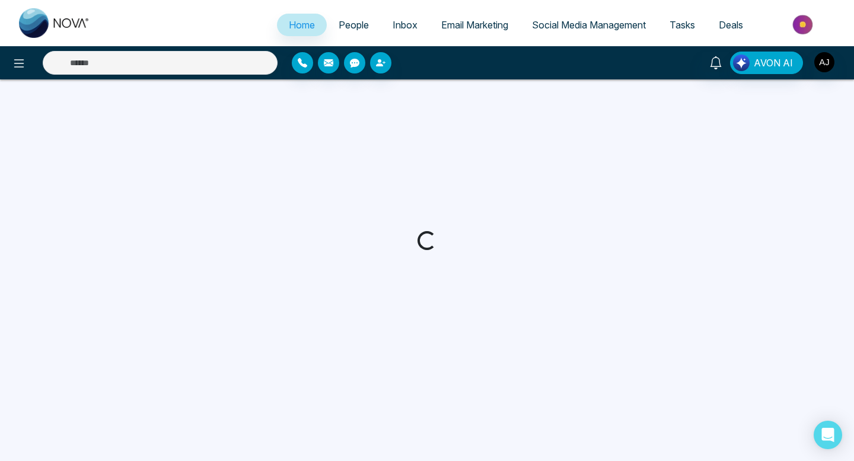
select select "*"
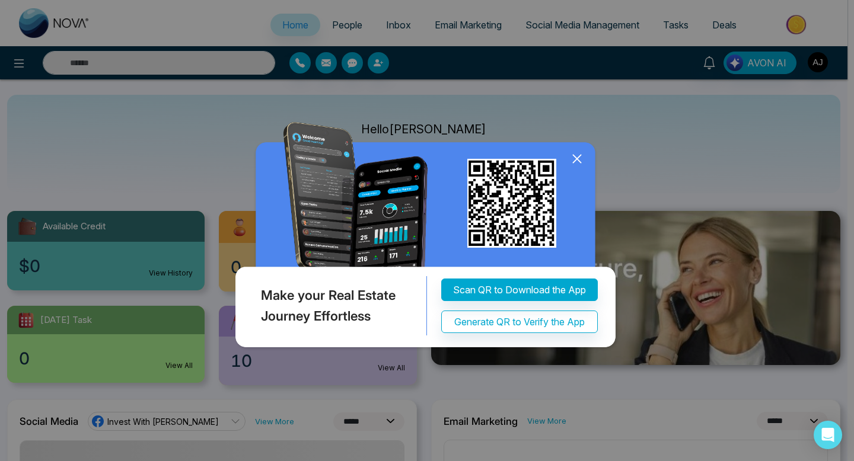
click at [583, 155] on icon at bounding box center [577, 159] width 18 height 18
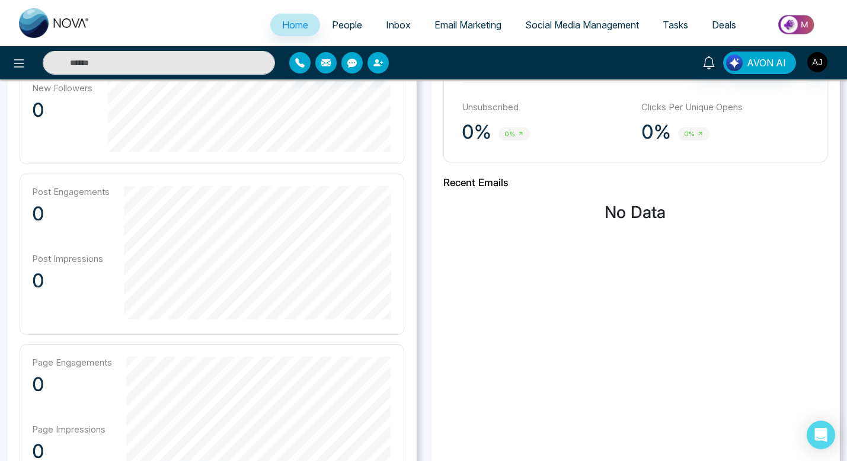
scroll to position [145, 0]
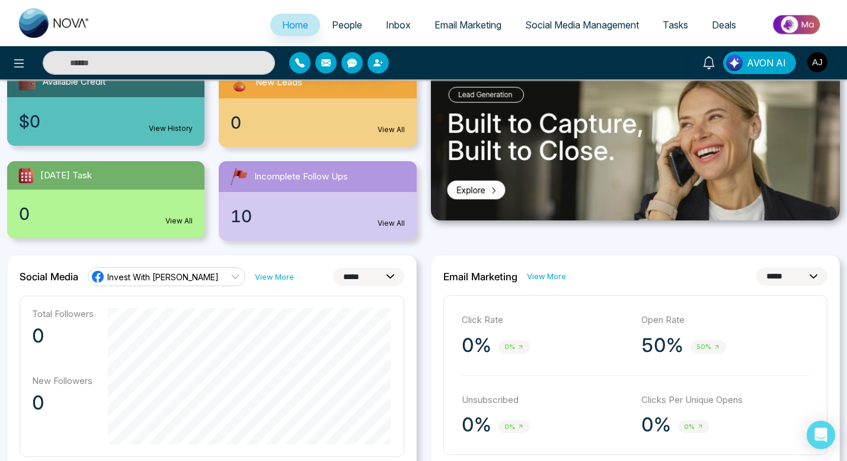
click at [176, 270] on div "Invest With [PERSON_NAME]" at bounding box center [155, 277] width 128 height 14
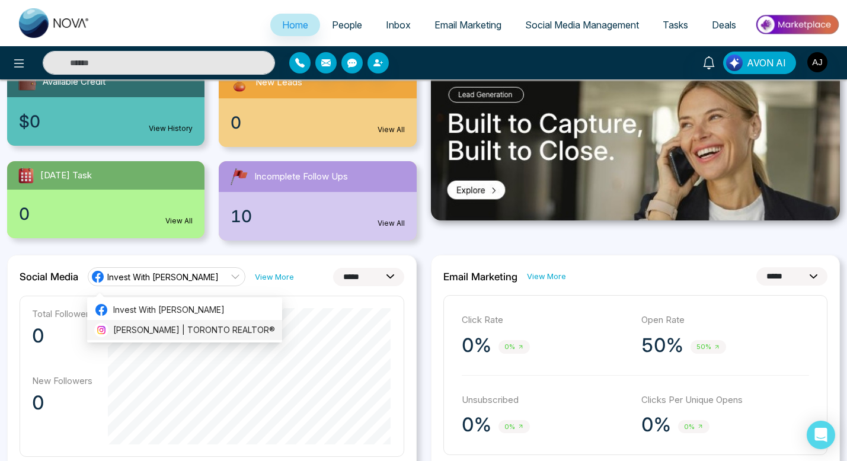
click at [178, 324] on span "ANIKET JASSAL | TORONTO REALTOR®" at bounding box center [194, 330] width 162 height 13
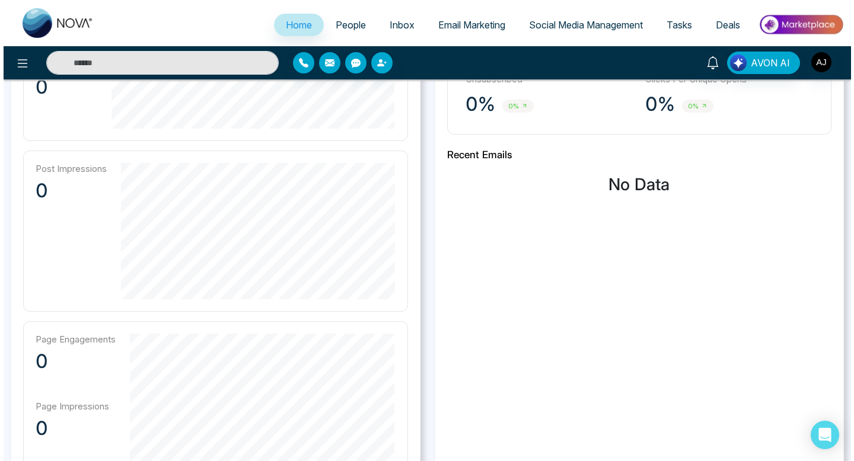
scroll to position [0, 0]
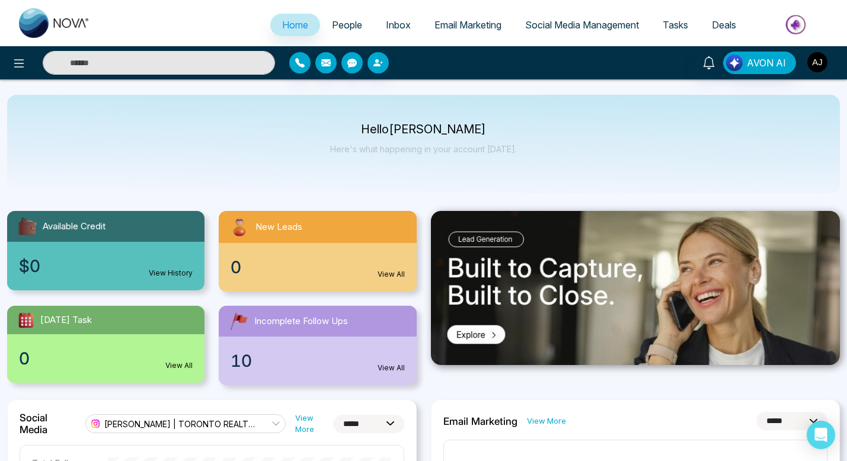
click at [820, 63] on img "button" at bounding box center [817, 62] width 20 height 20
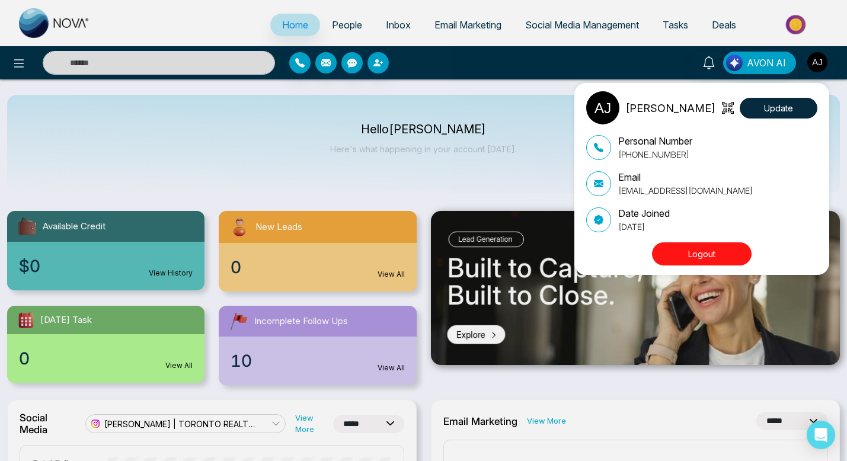
click at [16, 66] on div "Aniket Jassal Update Personal Number +14164537220 Email aniketjassal@gmail.com …" at bounding box center [423, 230] width 847 height 461
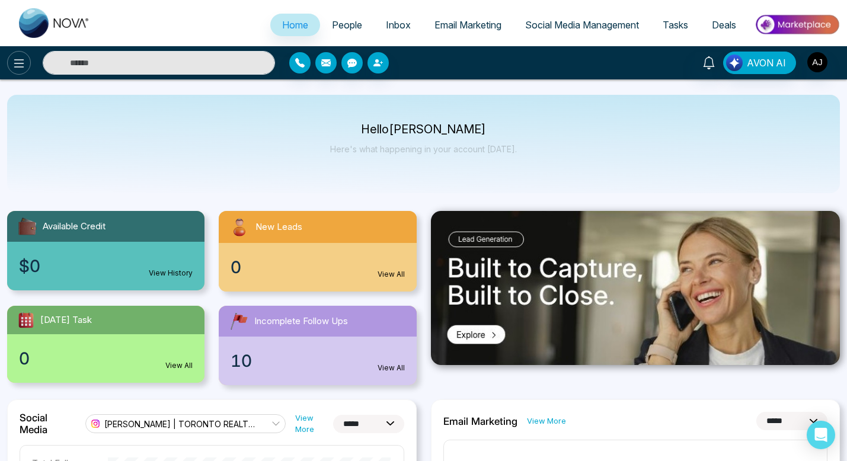
click at [16, 66] on icon at bounding box center [19, 63] width 10 height 8
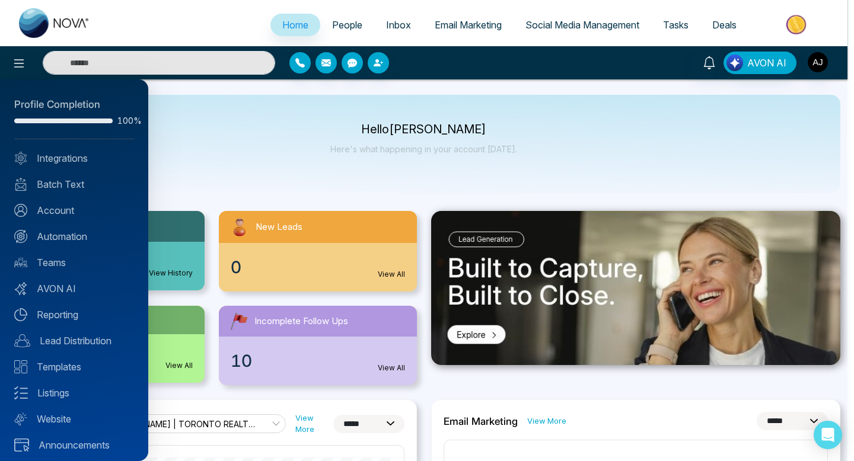
click at [822, 69] on div at bounding box center [427, 230] width 854 height 461
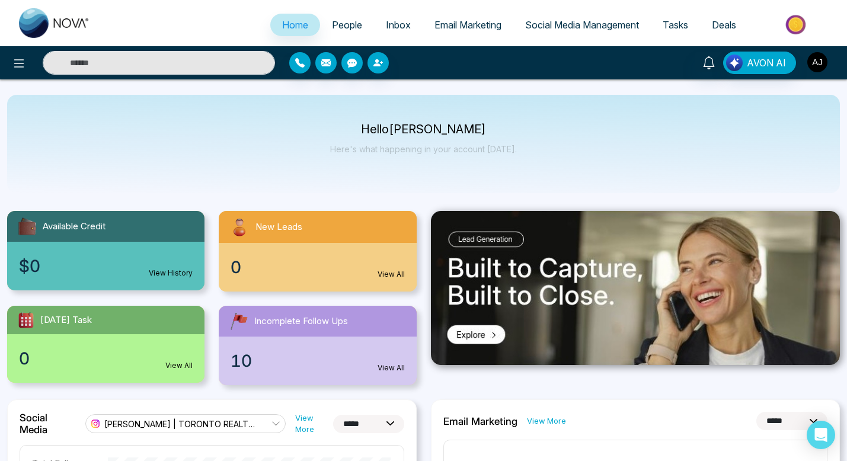
click at [818, 62] on img "button" at bounding box center [817, 62] width 20 height 20
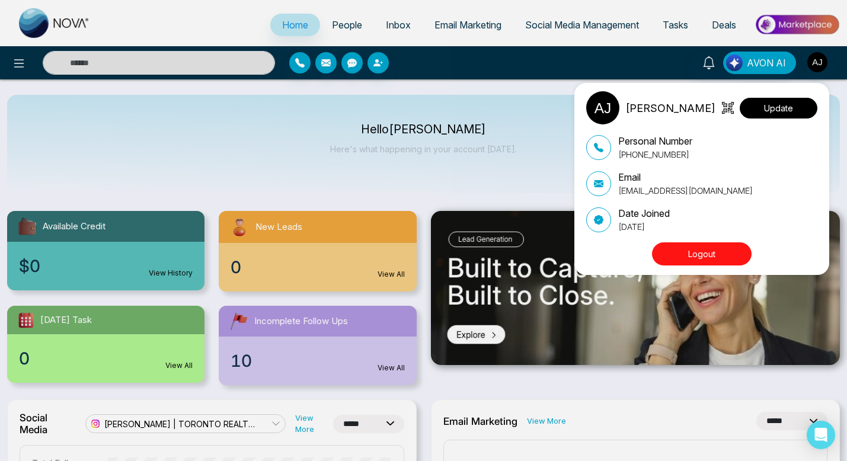
click at [778, 112] on button "Update" at bounding box center [779, 108] width 78 height 21
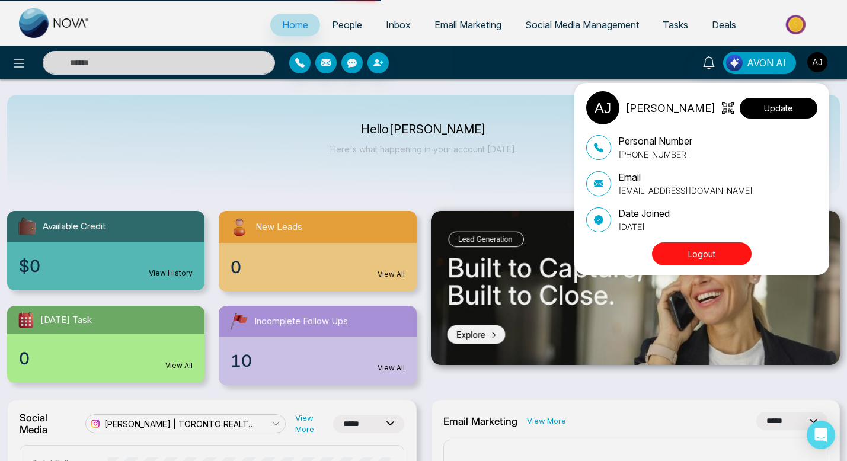
select select
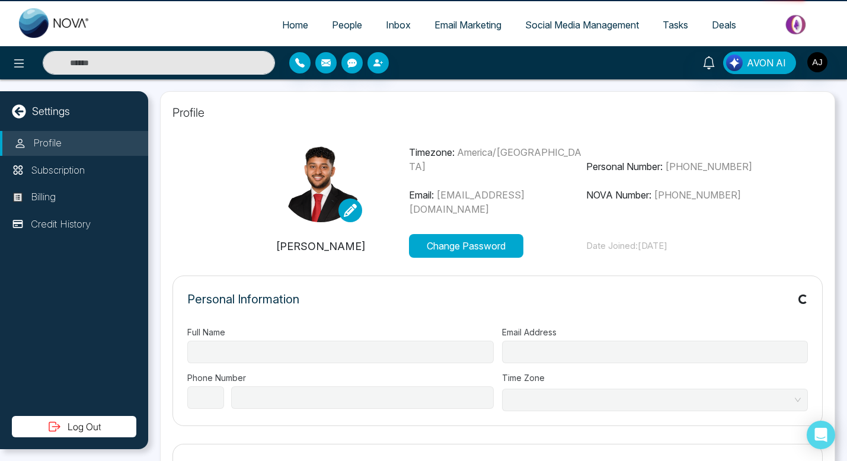
type input "**********"
select select "**"
type input "**********"
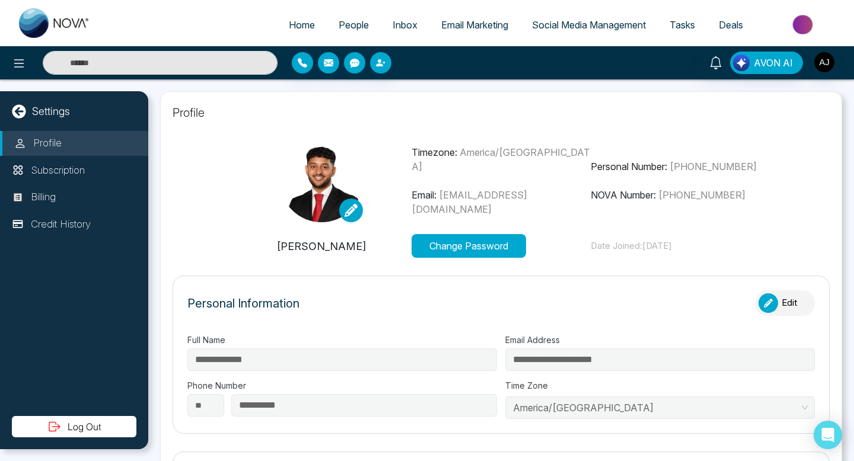
click at [525, 183] on div "Timezone: America/Toronto Email: aniketjassal@gmail.com" at bounding box center [501, 180] width 180 height 71
click at [522, 193] on span "aniketjassal@gmail.com" at bounding box center [469, 202] width 116 height 26
click at [522, 200] on p "Email: aniketjassal@gmail.com" at bounding box center [501, 202] width 180 height 28
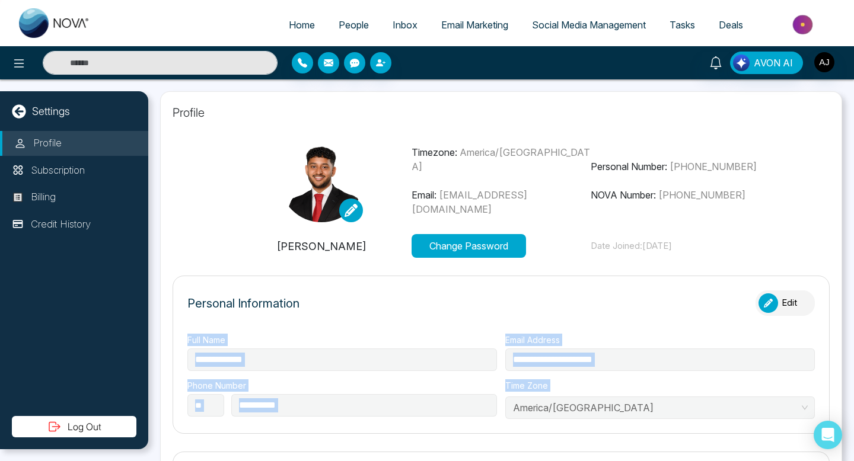
drag, startPoint x: 666, startPoint y: 316, endPoint x: 577, endPoint y: 317, distance: 88.9
click at [579, 317] on body "**********" at bounding box center [427, 230] width 854 height 461
click at [593, 317] on div "Personal Information Edit" at bounding box center [500, 308] width 627 height 37
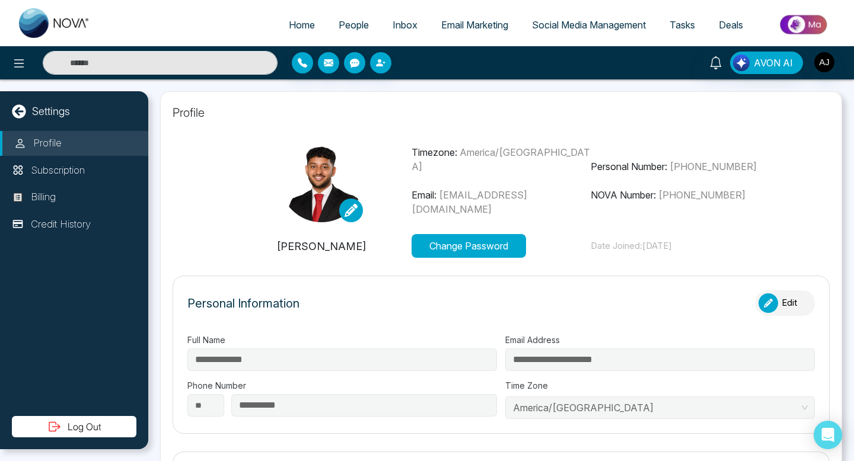
select select "*"
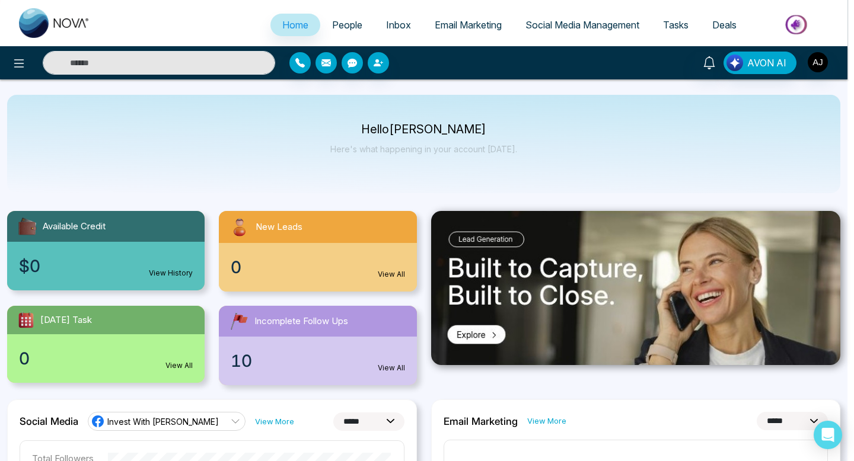
click at [817, 68] on div "Make your Real Estate Journey Effortless Scan QR to Download the App Generate Q…" at bounding box center [427, 230] width 854 height 461
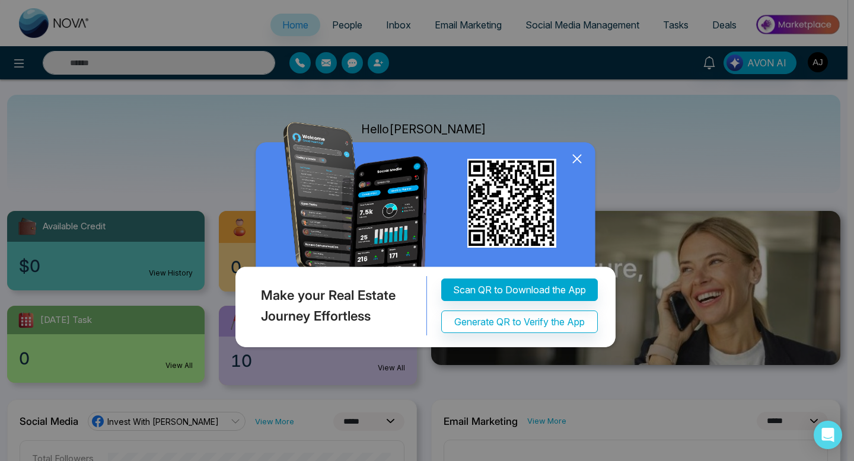
click at [738, 56] on div "Make your Real Estate Journey Effortless Scan QR to Download the App Generate Q…" at bounding box center [427, 230] width 854 height 461
click at [572, 161] on icon at bounding box center [577, 159] width 18 height 18
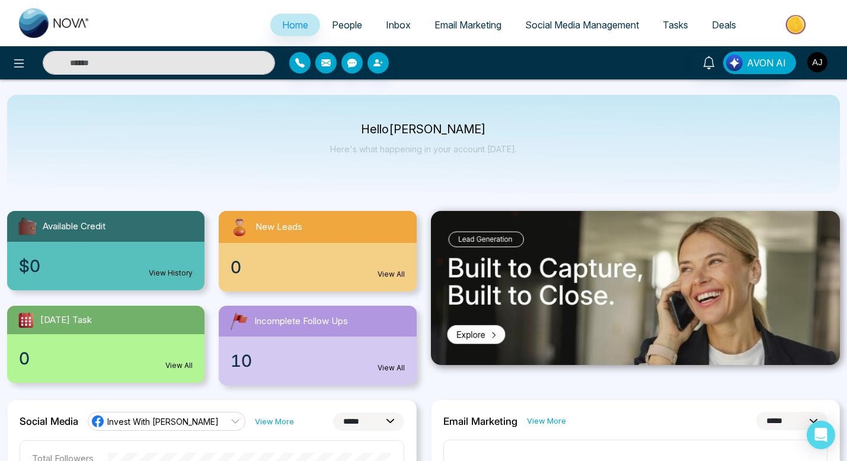
click at [824, 60] on img "button" at bounding box center [817, 62] width 20 height 20
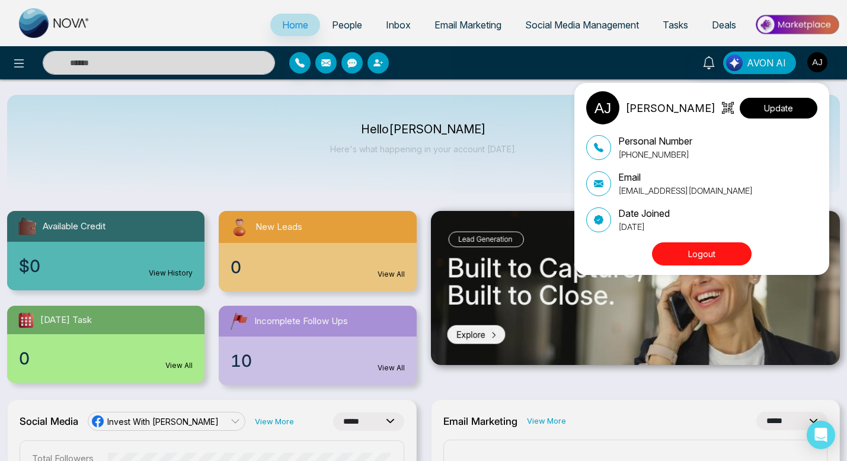
click at [777, 111] on button "Update" at bounding box center [779, 108] width 78 height 21
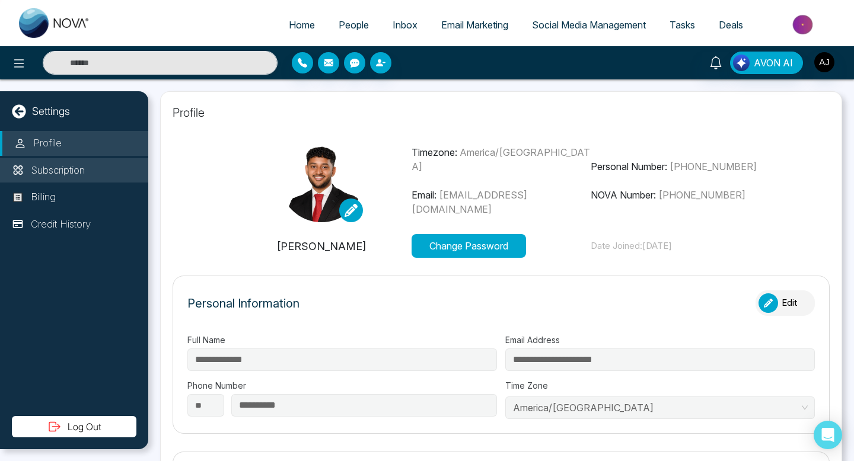
click at [82, 172] on p "Subscription" at bounding box center [58, 170] width 54 height 15
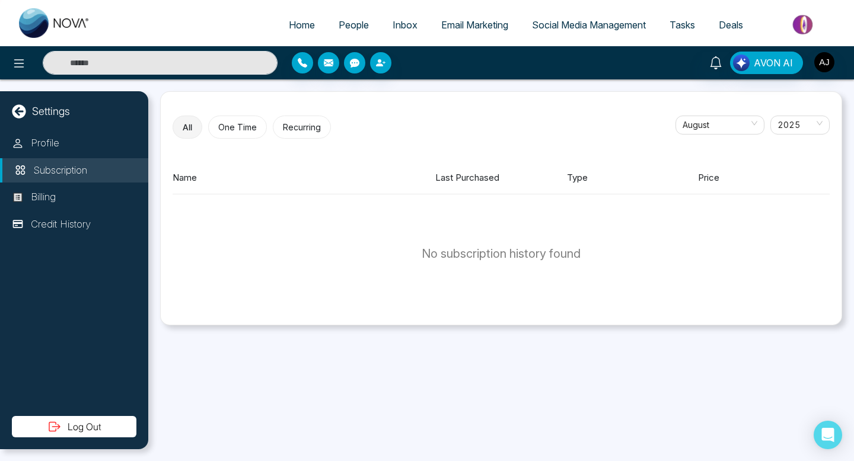
click at [25, 49] on div "AVON AI" at bounding box center [427, 62] width 854 height 33
click at [21, 52] on button at bounding box center [19, 63] width 24 height 24
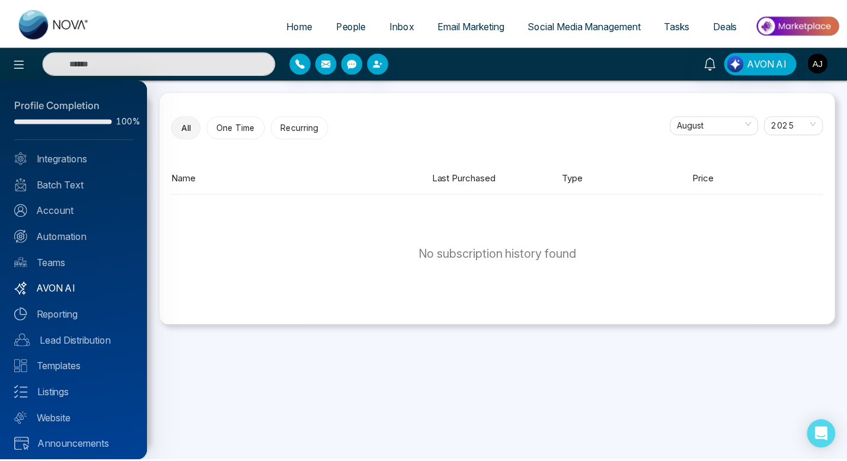
scroll to position [5, 0]
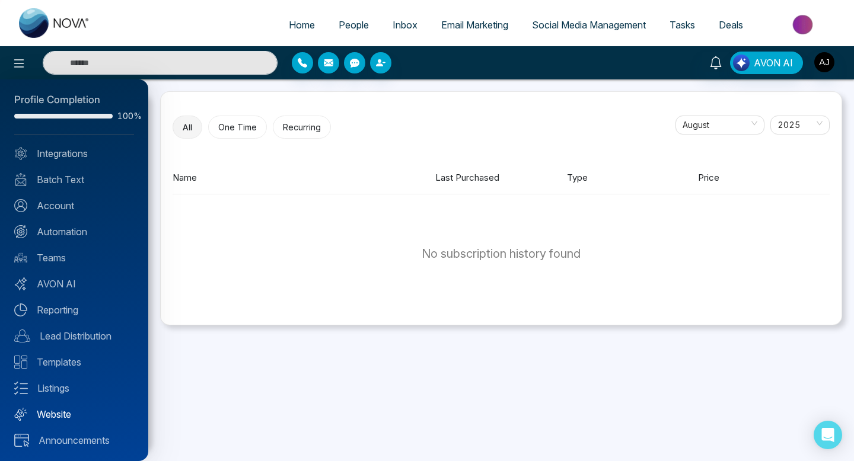
click at [57, 407] on link "Website" at bounding box center [74, 414] width 120 height 14
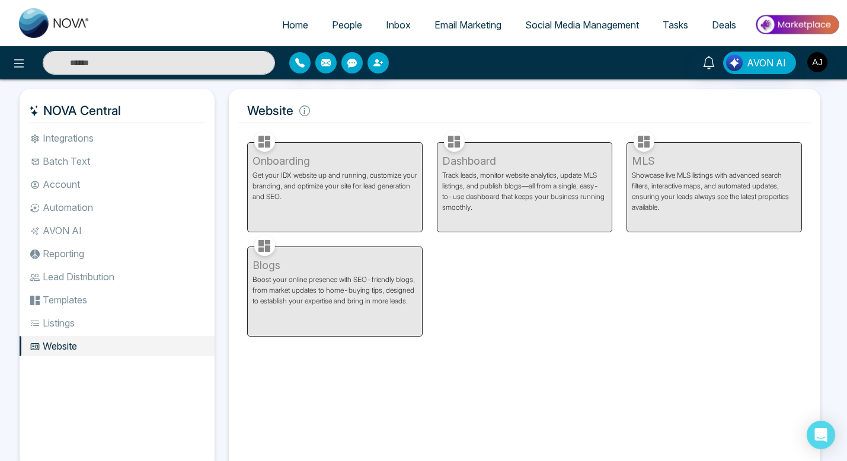
click at [666, 27] on span "Tasks" at bounding box center [675, 25] width 25 height 12
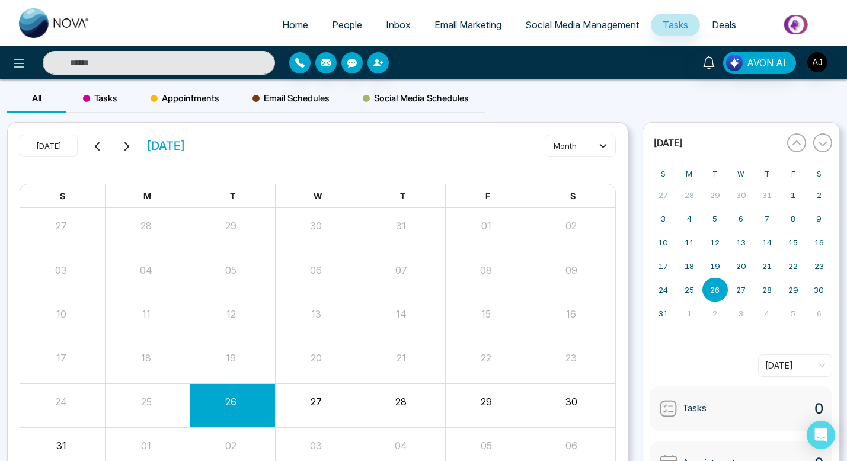
click at [271, 4] on div "Home People Inbox Email Marketing Social Media Management Tasks Deals" at bounding box center [423, 23] width 847 height 46
click at [283, 21] on span "Home" at bounding box center [295, 25] width 26 height 12
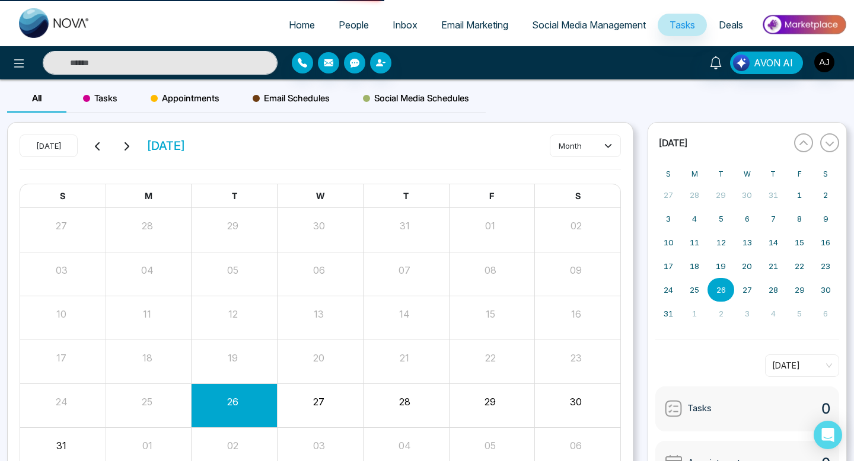
select select "*"
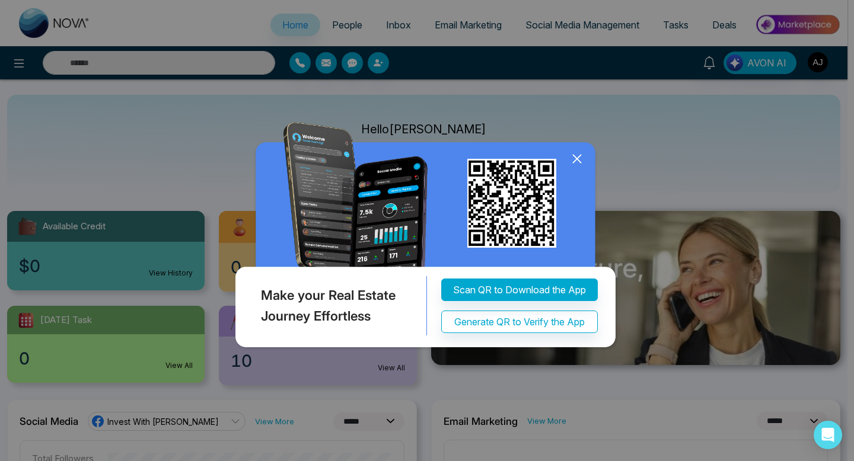
click at [568, 167] on icon at bounding box center [577, 159] width 18 height 18
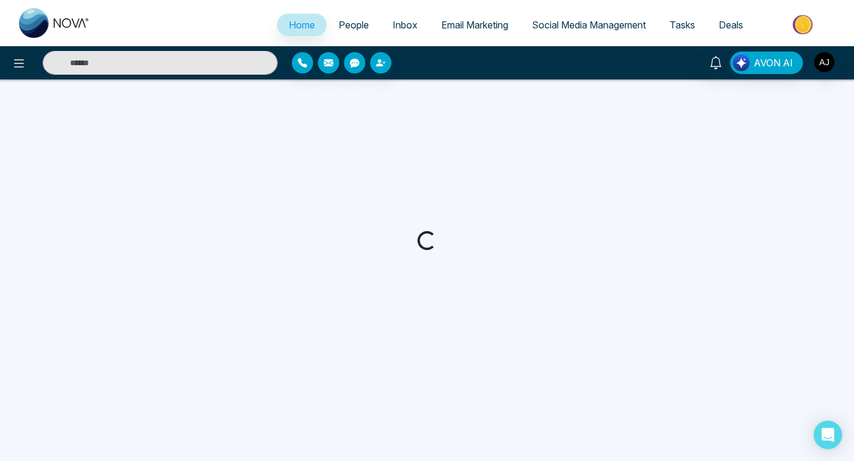
select select "*"
